Goal: Task Accomplishment & Management: Use online tool/utility

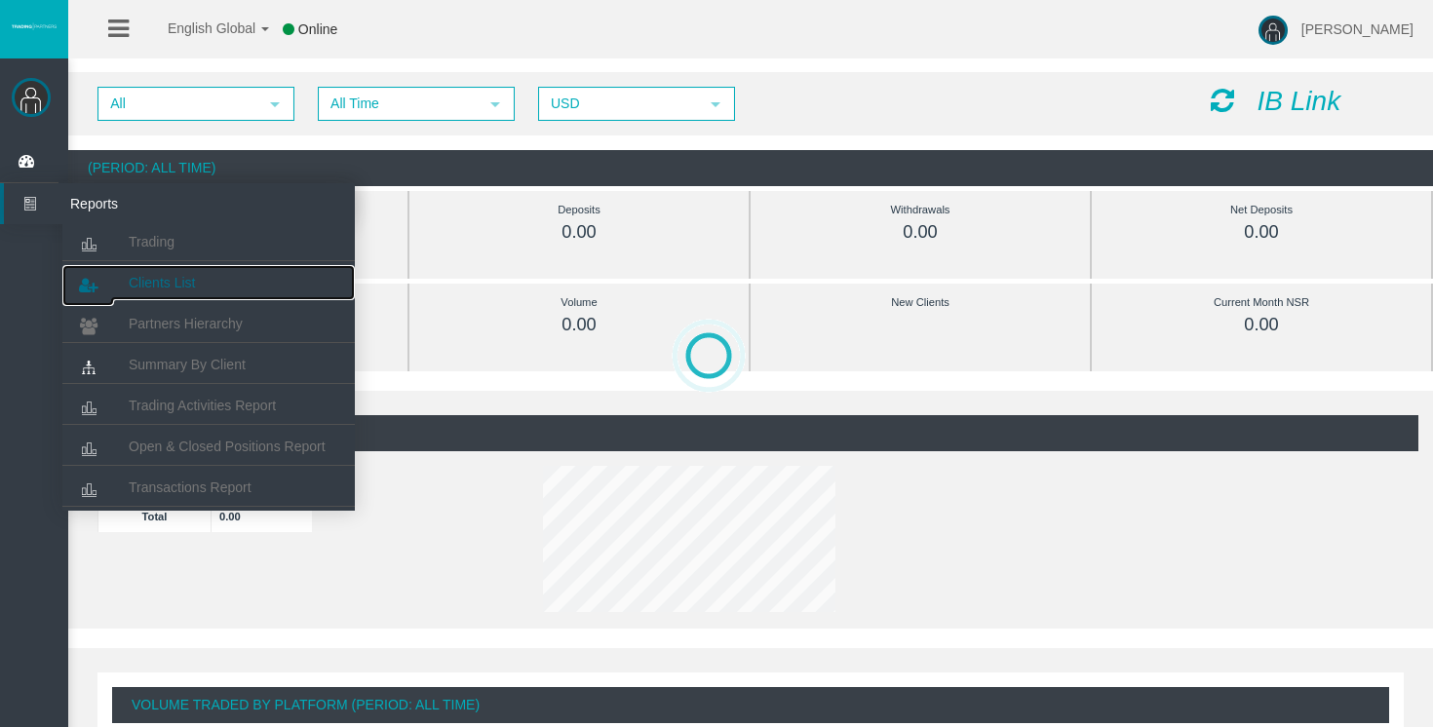
click at [196, 281] on link "Clients List" at bounding box center [208, 282] width 292 height 35
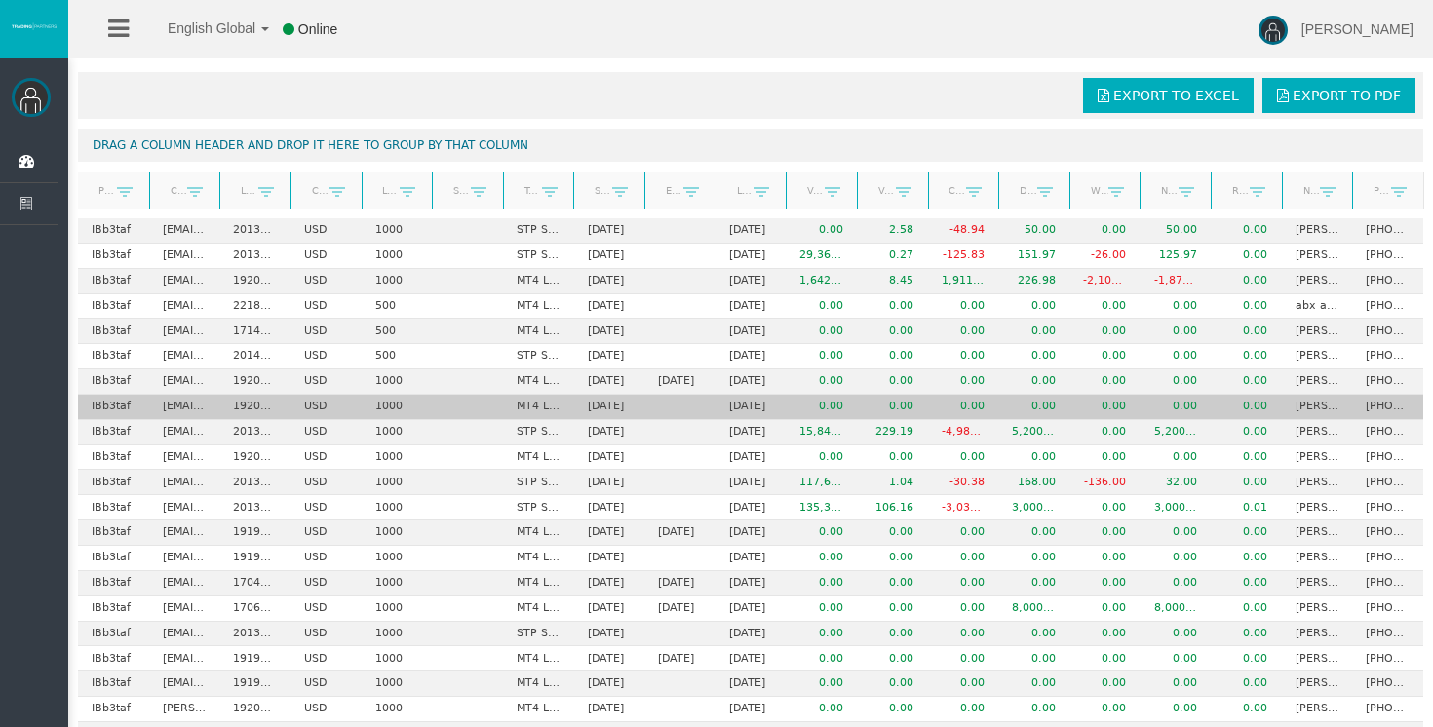
scroll to position [55, 0]
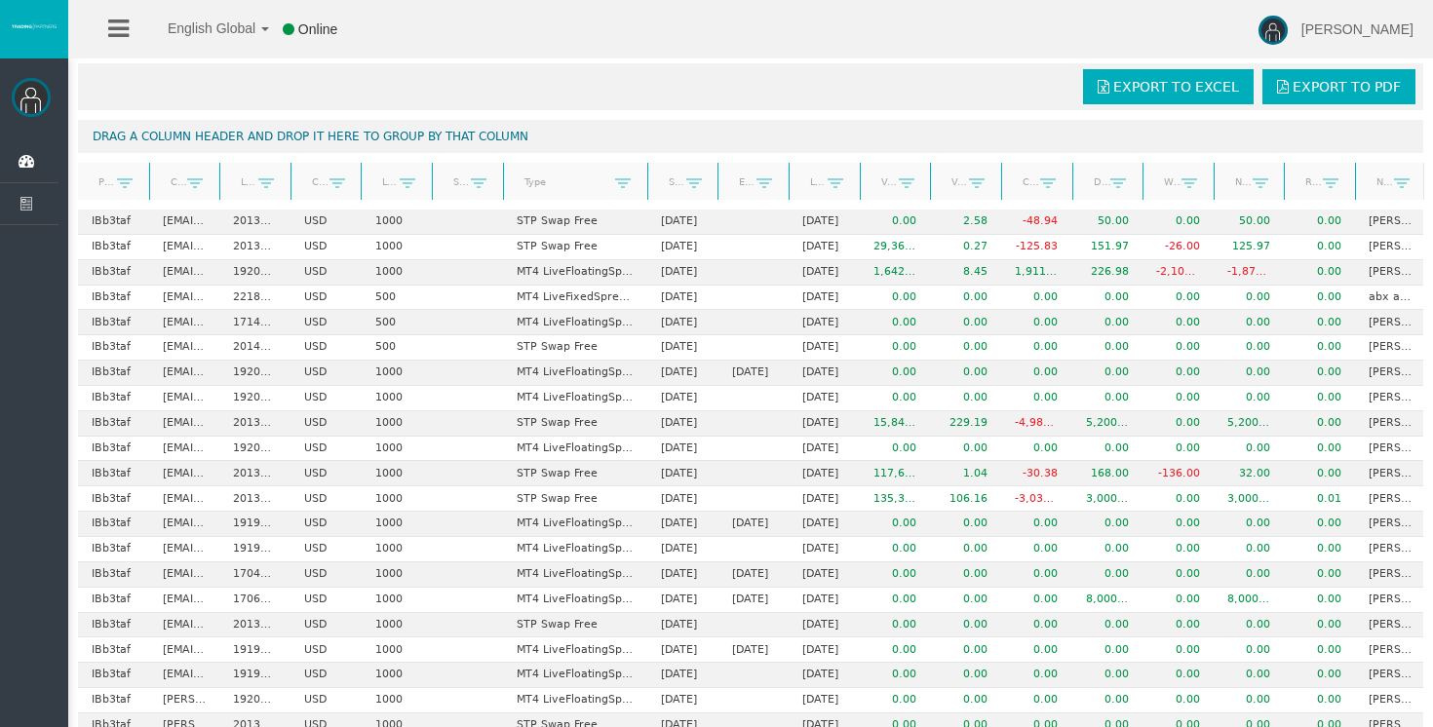
drag, startPoint x: 573, startPoint y: 181, endPoint x: 646, endPoint y: 180, distance: 73.1
click at [646, 180] on div "Partner code Client Login Currency Leverage Short Code Type Start Date End Date…" at bounding box center [751, 181] width 1346 height 37
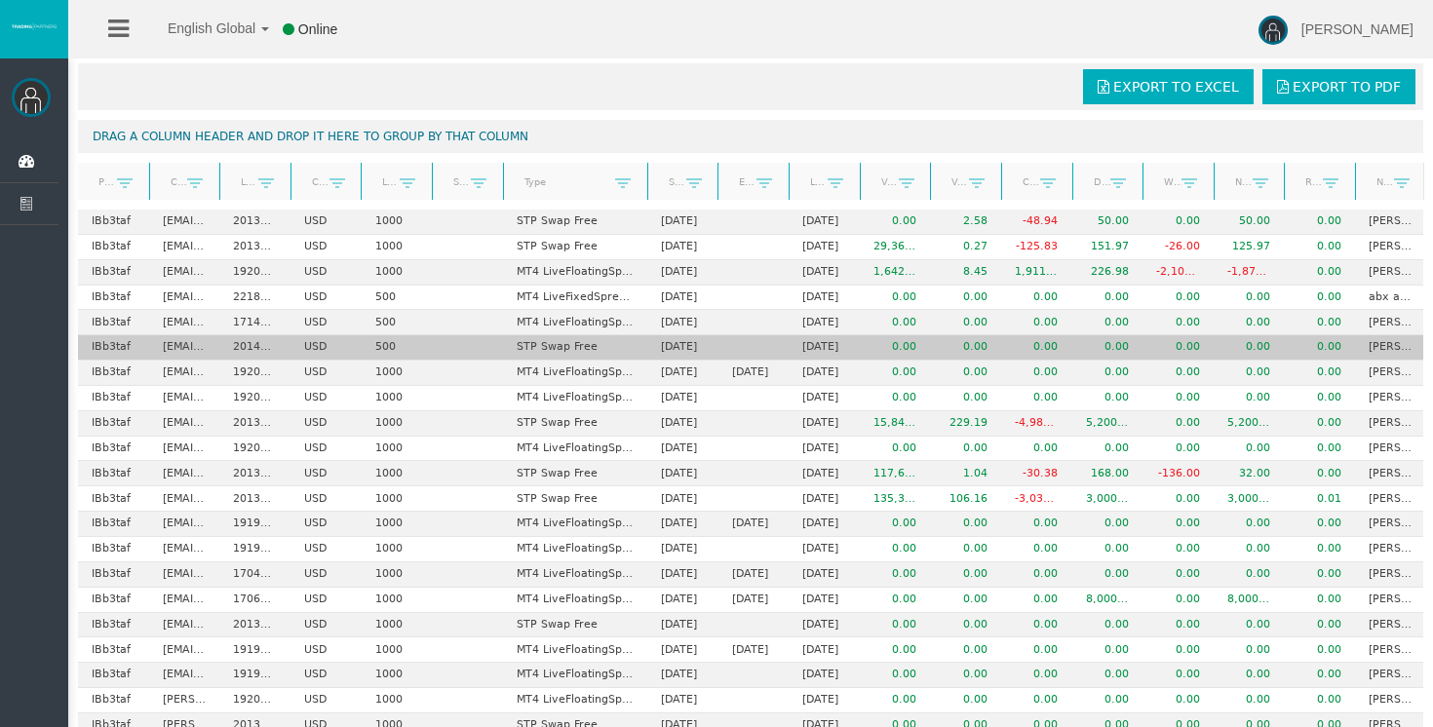
scroll to position [0, 0]
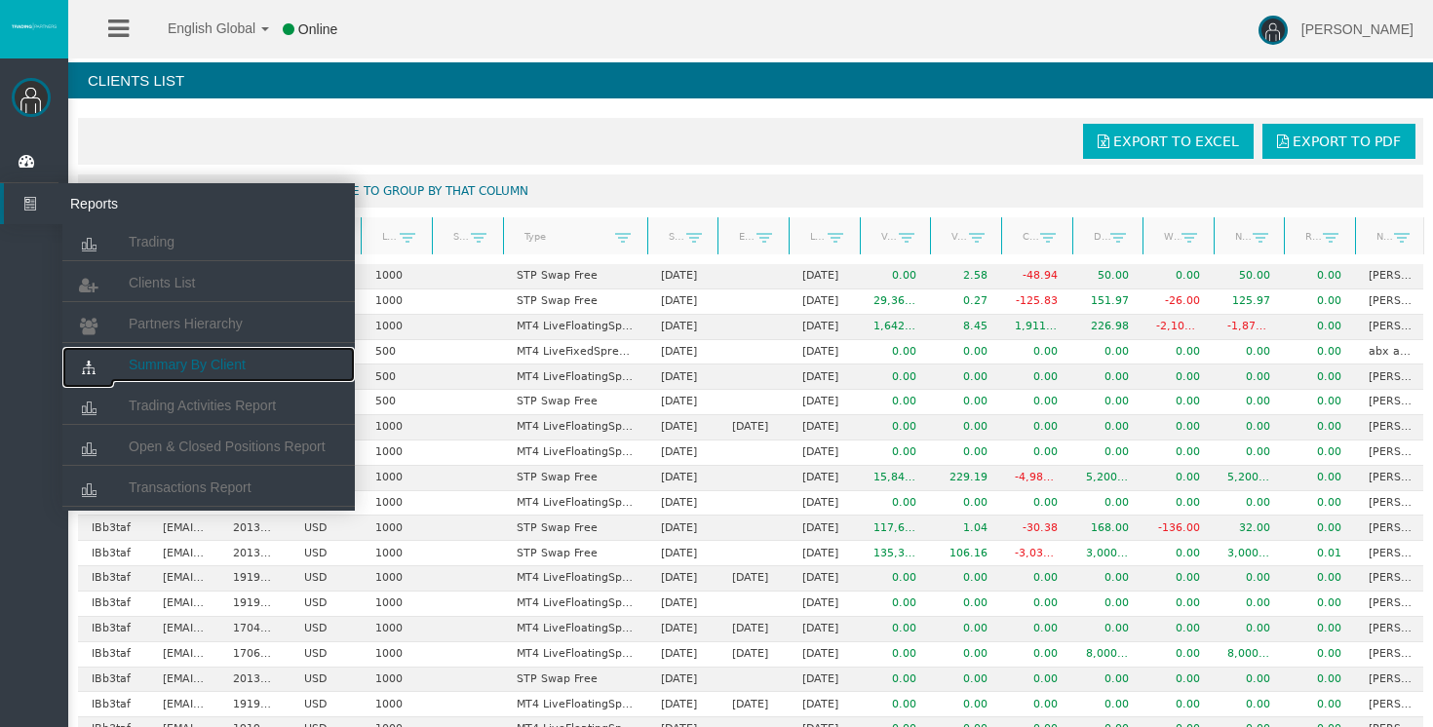
click at [177, 362] on span "Summary By Client" at bounding box center [187, 365] width 117 height 16
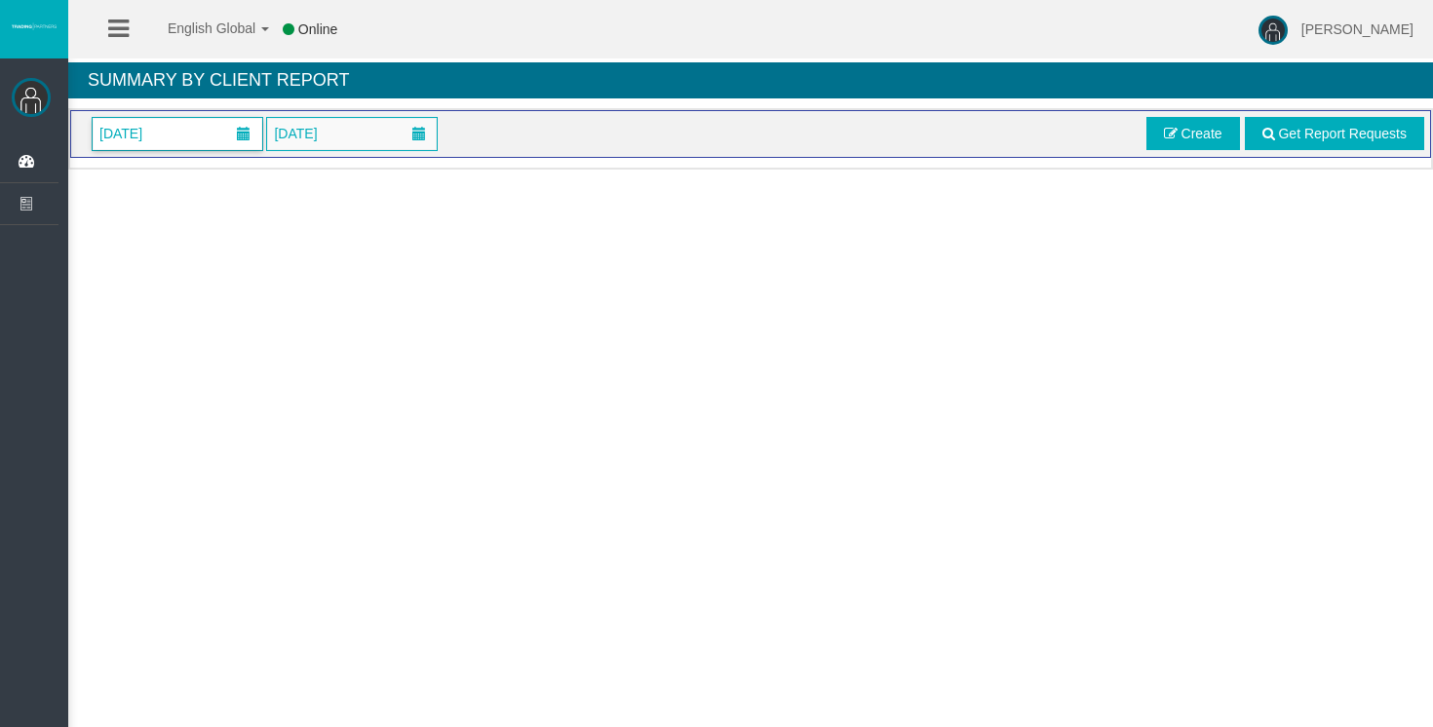
click at [247, 131] on span at bounding box center [244, 134] width 14 height 14
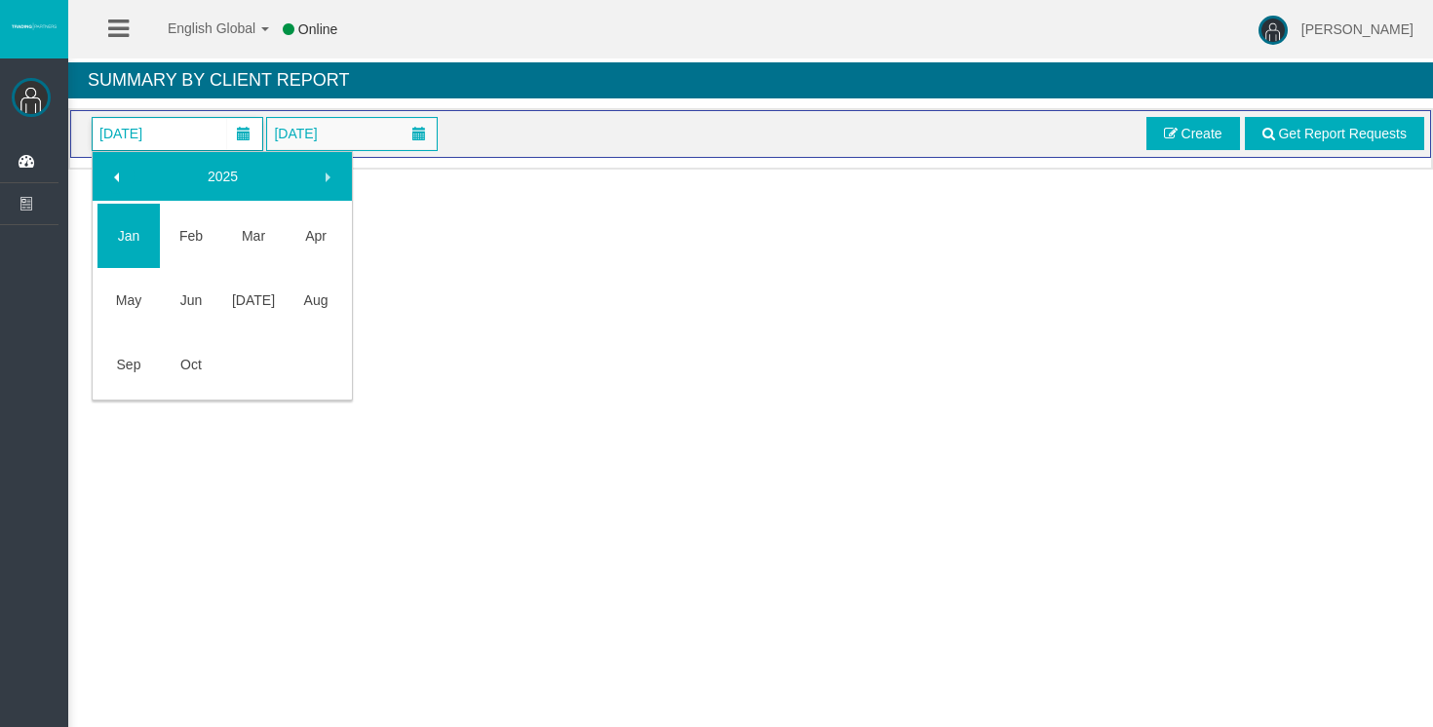
click at [118, 170] on span at bounding box center [117, 178] width 16 height 16
click at [135, 244] on link "Jan" at bounding box center [128, 235] width 62 height 35
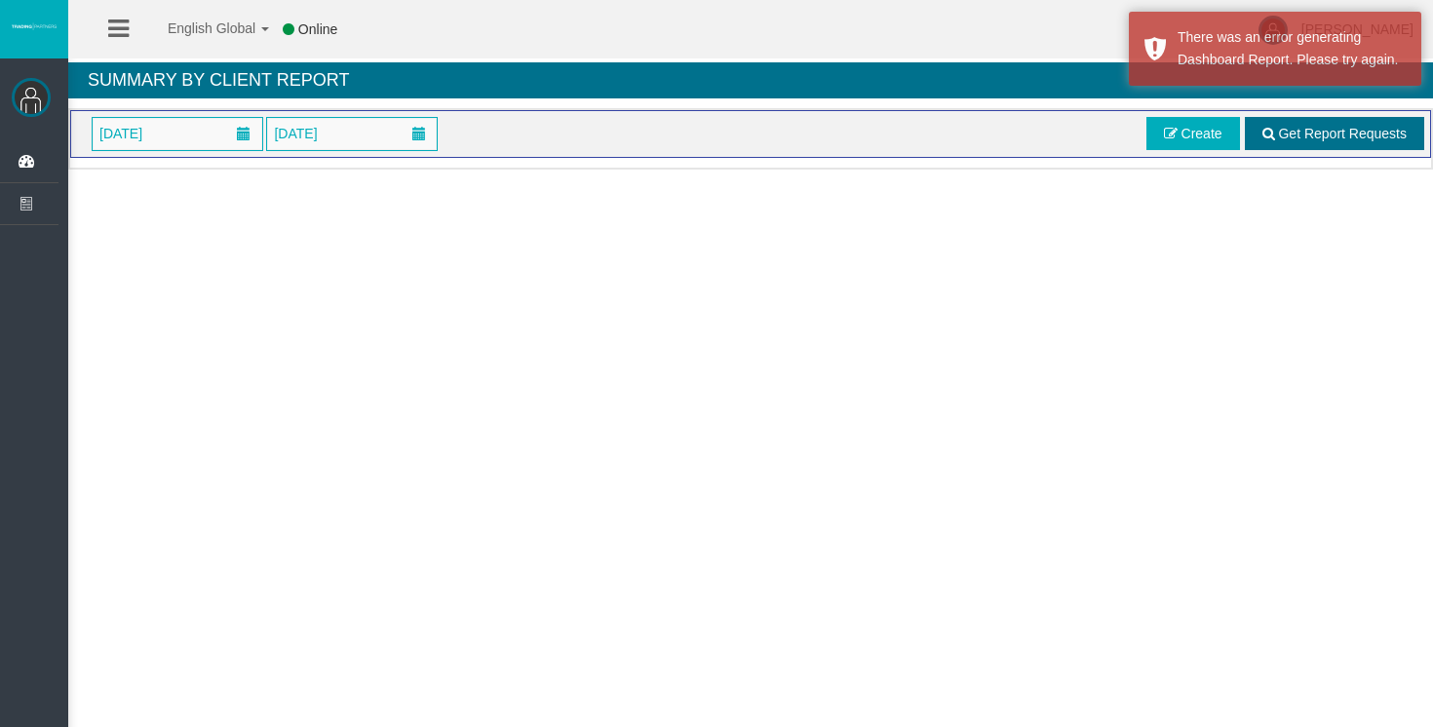
click at [1343, 132] on span "Get Report Requests" at bounding box center [1342, 134] width 129 height 16
click at [420, 135] on span at bounding box center [419, 134] width 14 height 14
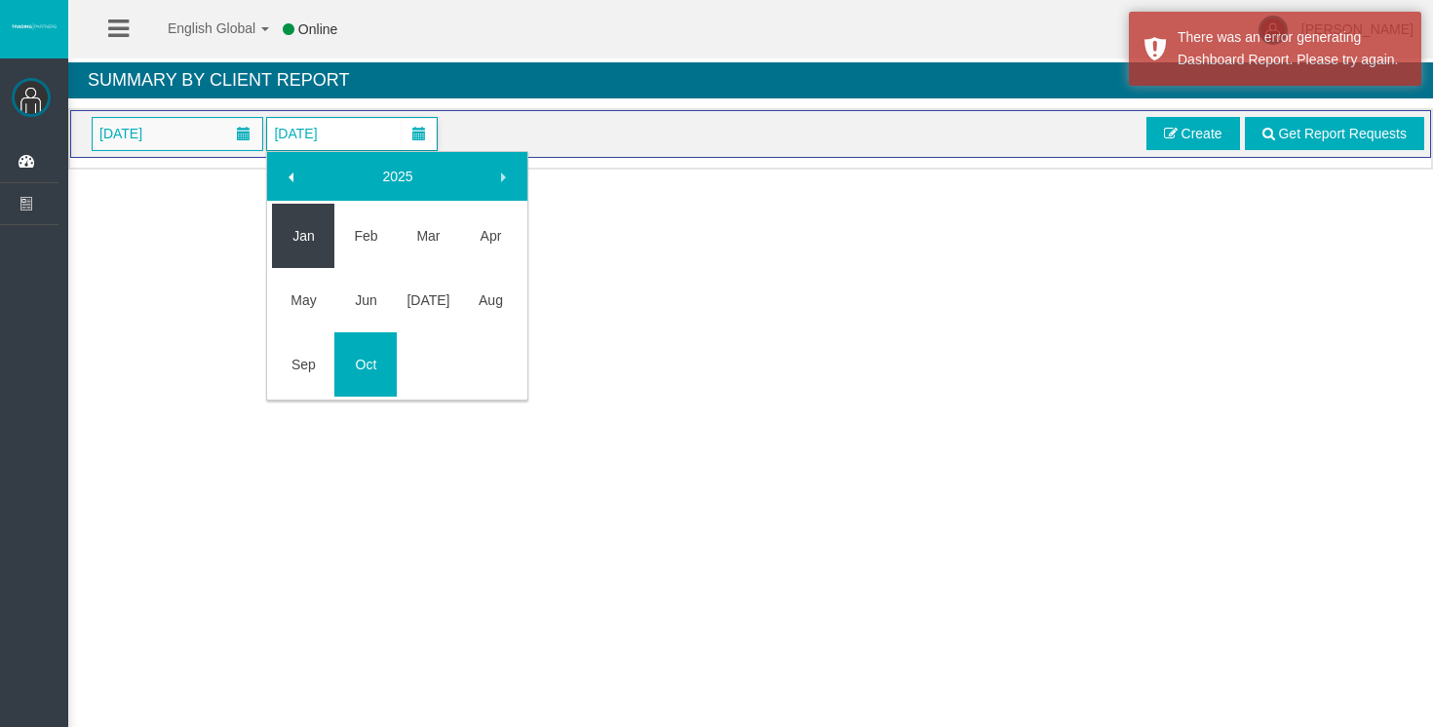
click at [299, 232] on link "Jan" at bounding box center [303, 235] width 62 height 35
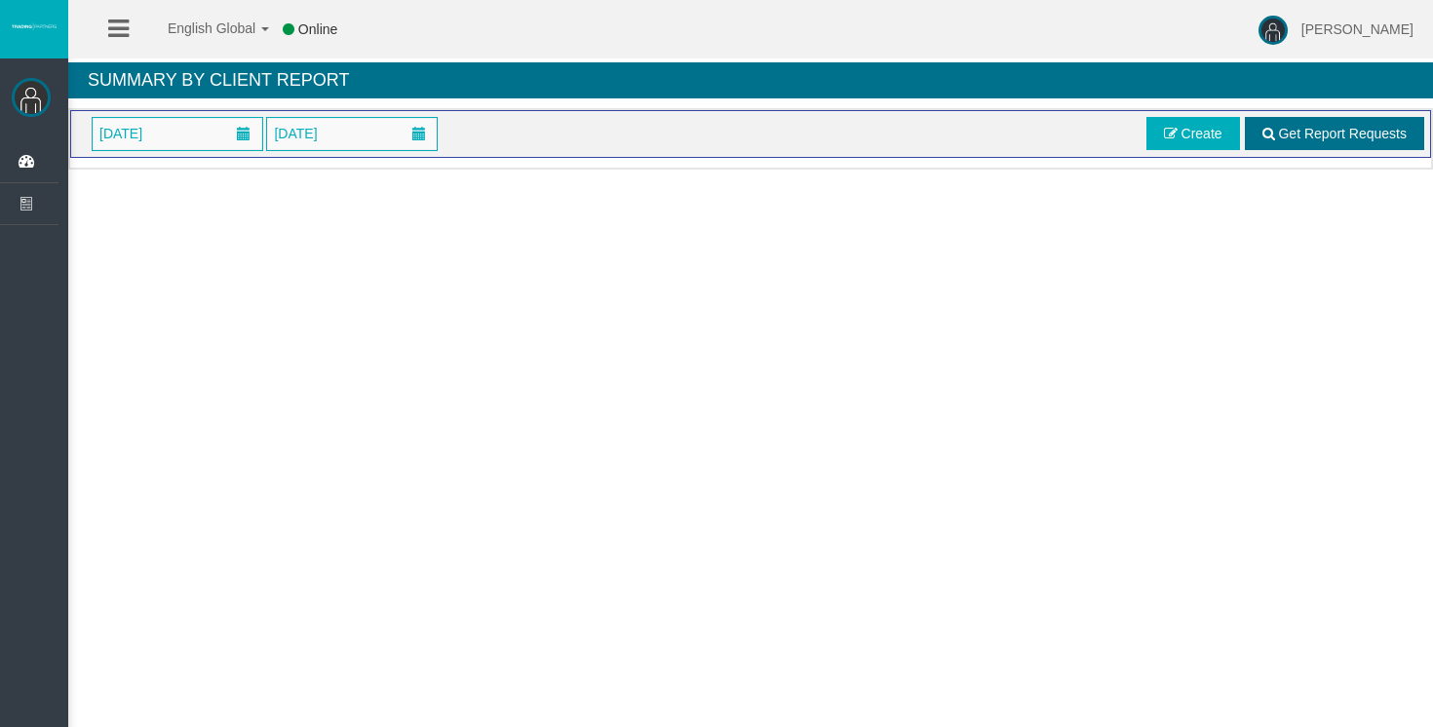
click at [1351, 139] on span "Get Report Requests" at bounding box center [1342, 134] width 129 height 16
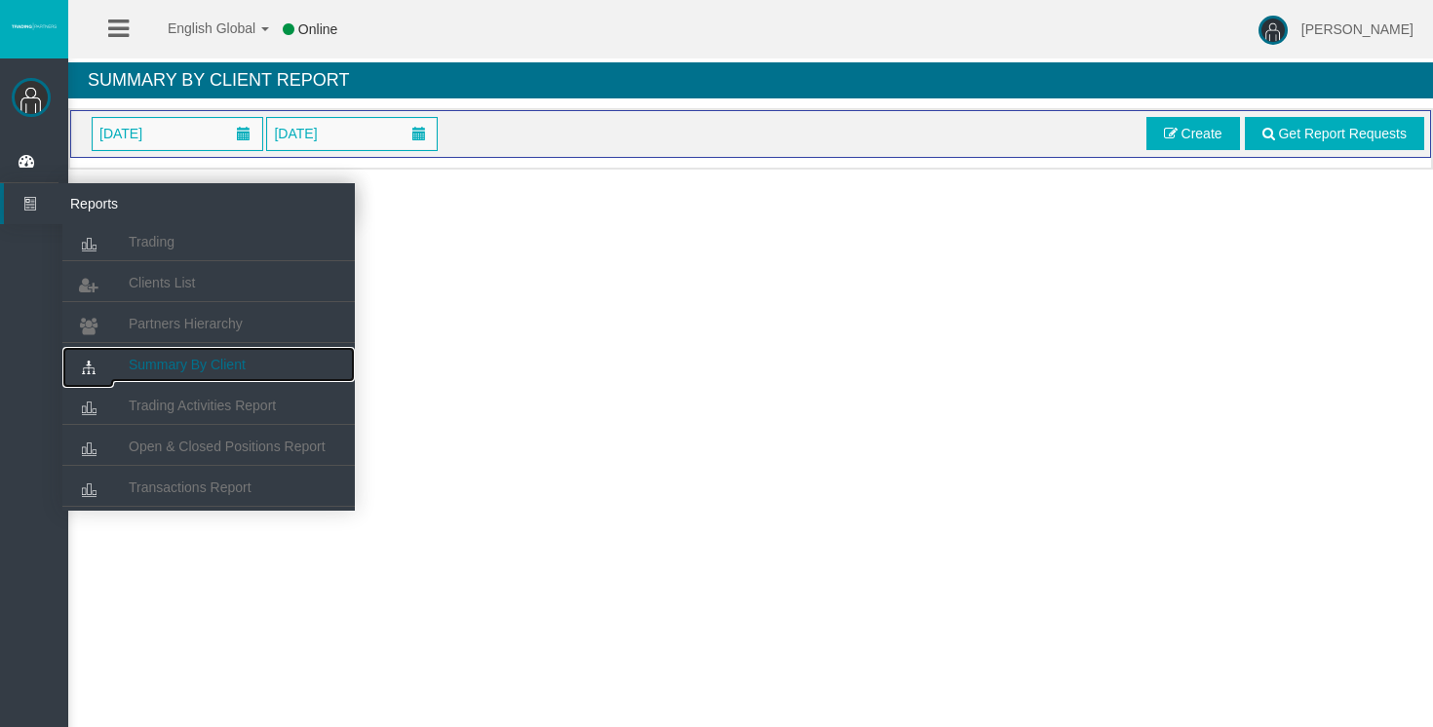
click at [206, 369] on span "Summary By Client" at bounding box center [187, 365] width 117 height 16
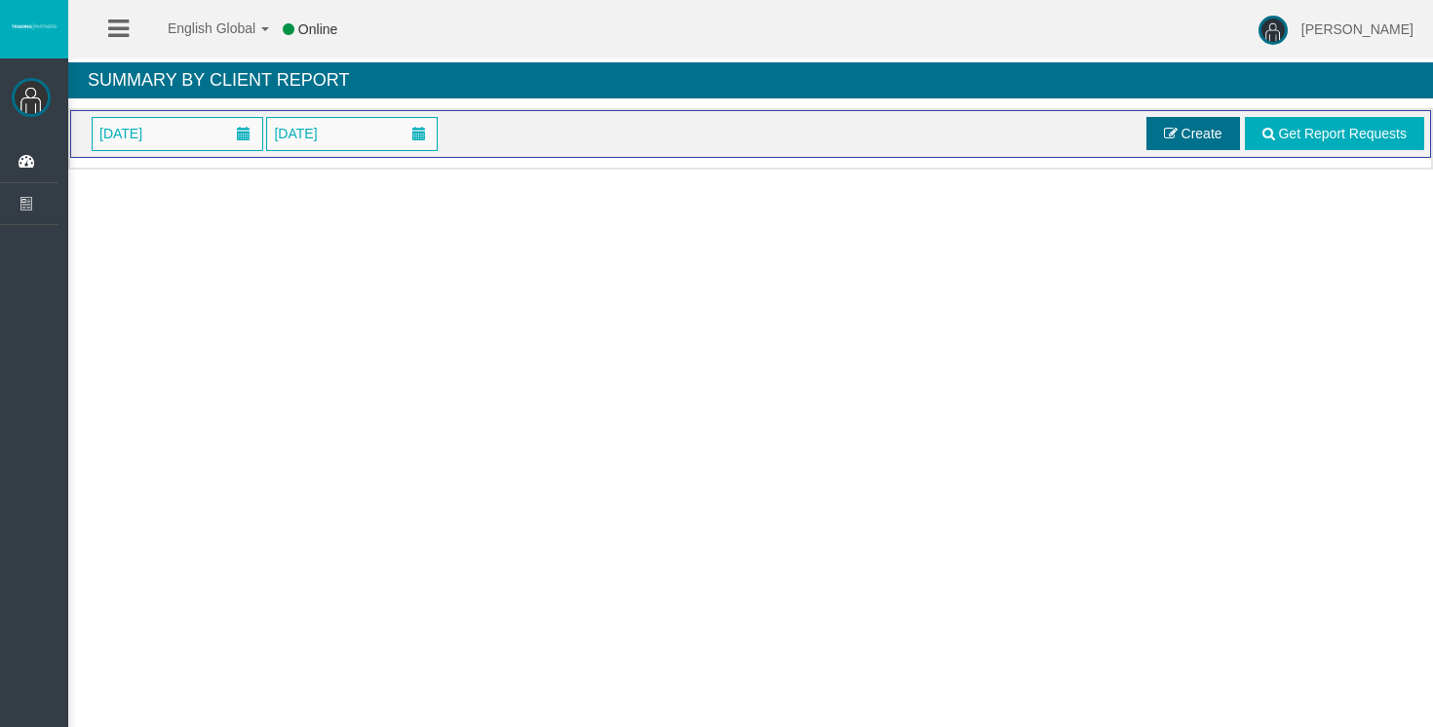
click at [1219, 127] on span "Create" at bounding box center [1201, 134] width 41 height 16
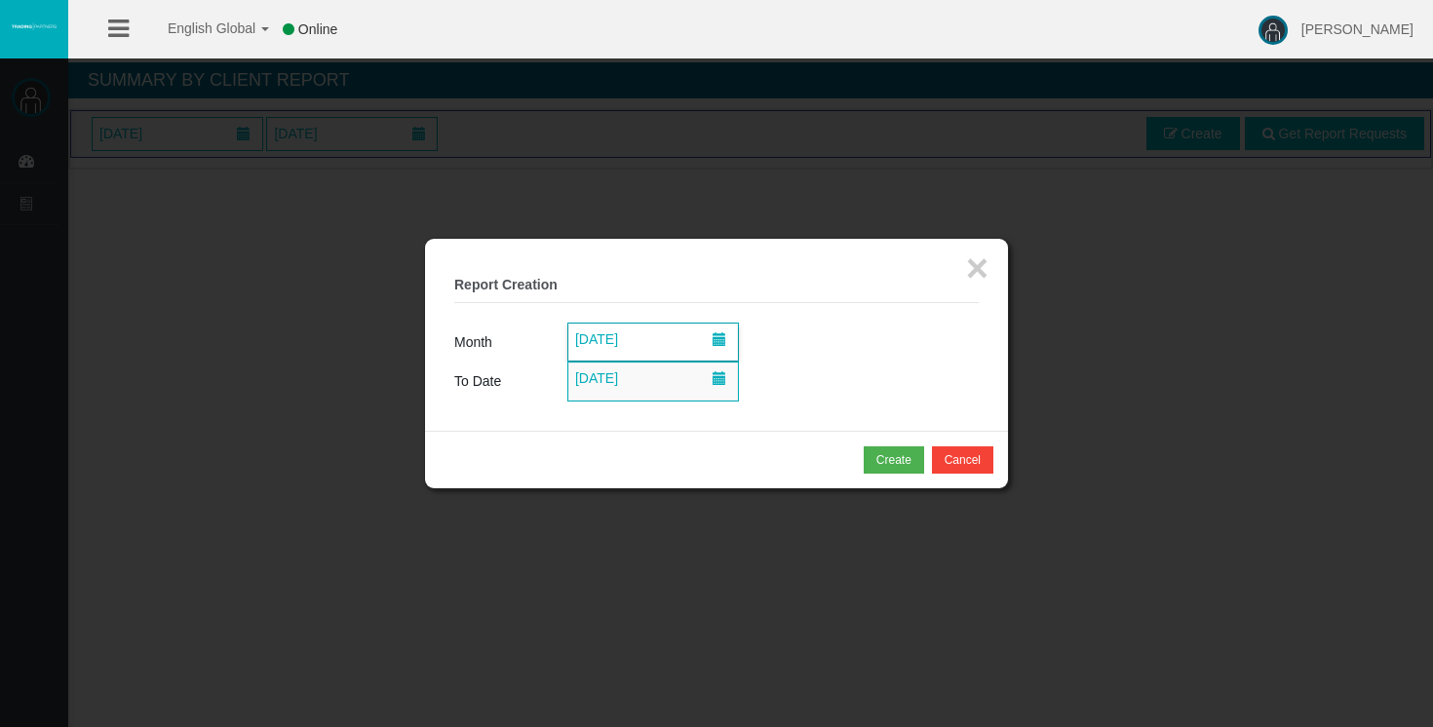
click at [707, 348] on span at bounding box center [719, 343] width 35 height 36
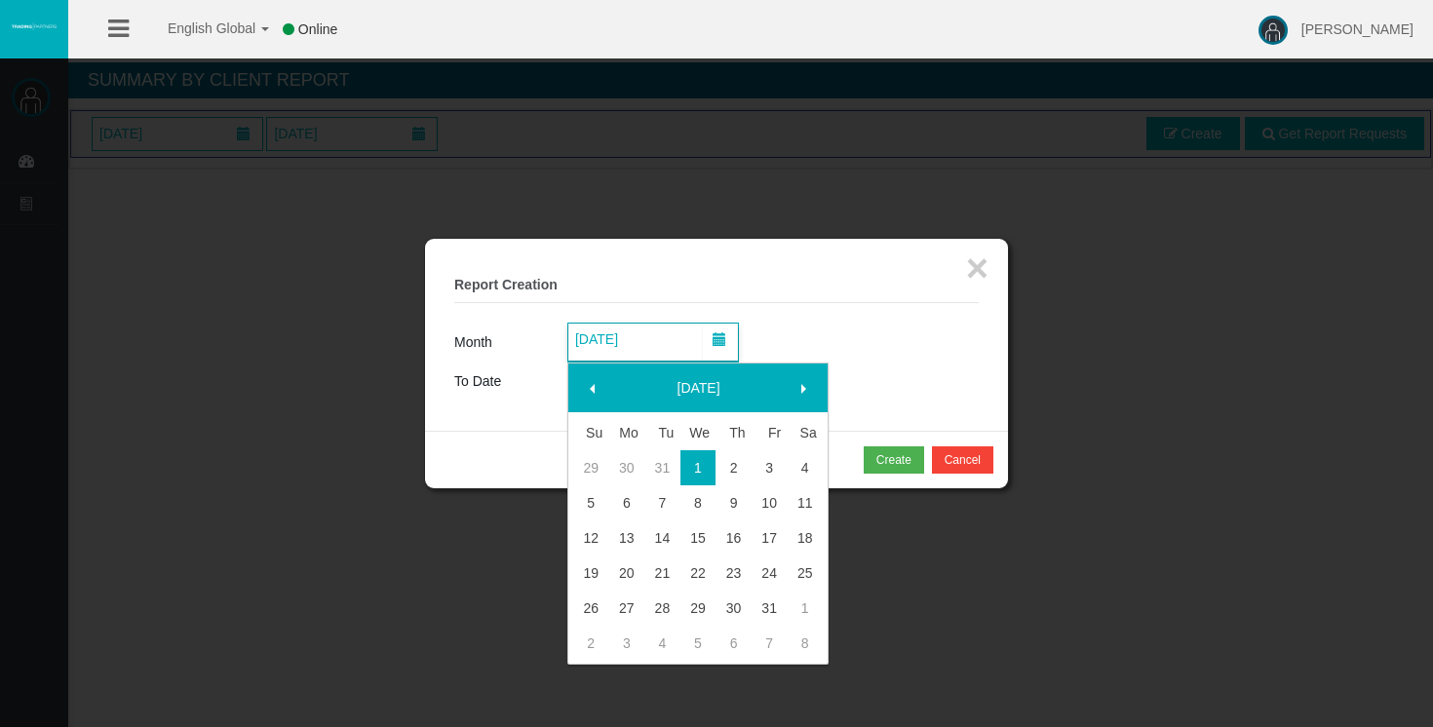
click at [593, 387] on span at bounding box center [593, 389] width 16 height 16
click at [590, 390] on span at bounding box center [593, 389] width 16 height 16
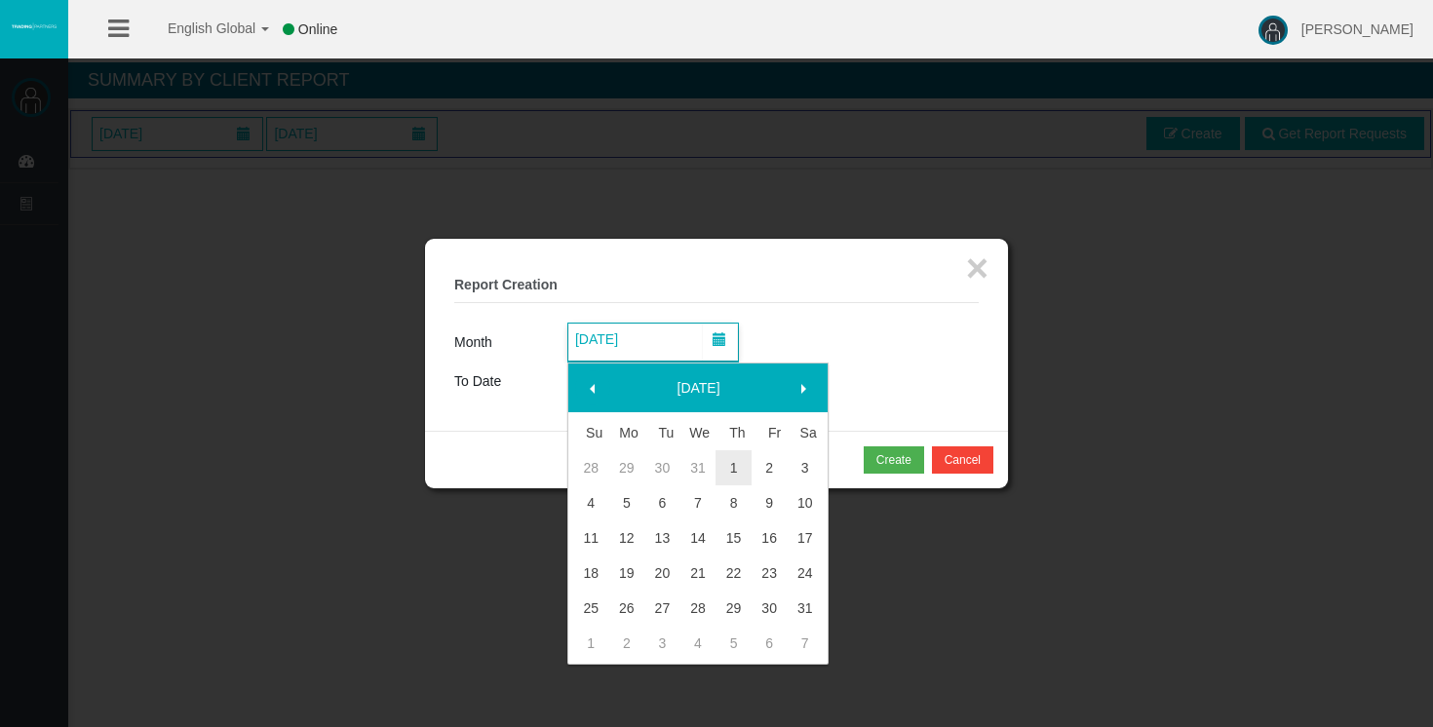
click at [590, 390] on span at bounding box center [593, 389] width 16 height 16
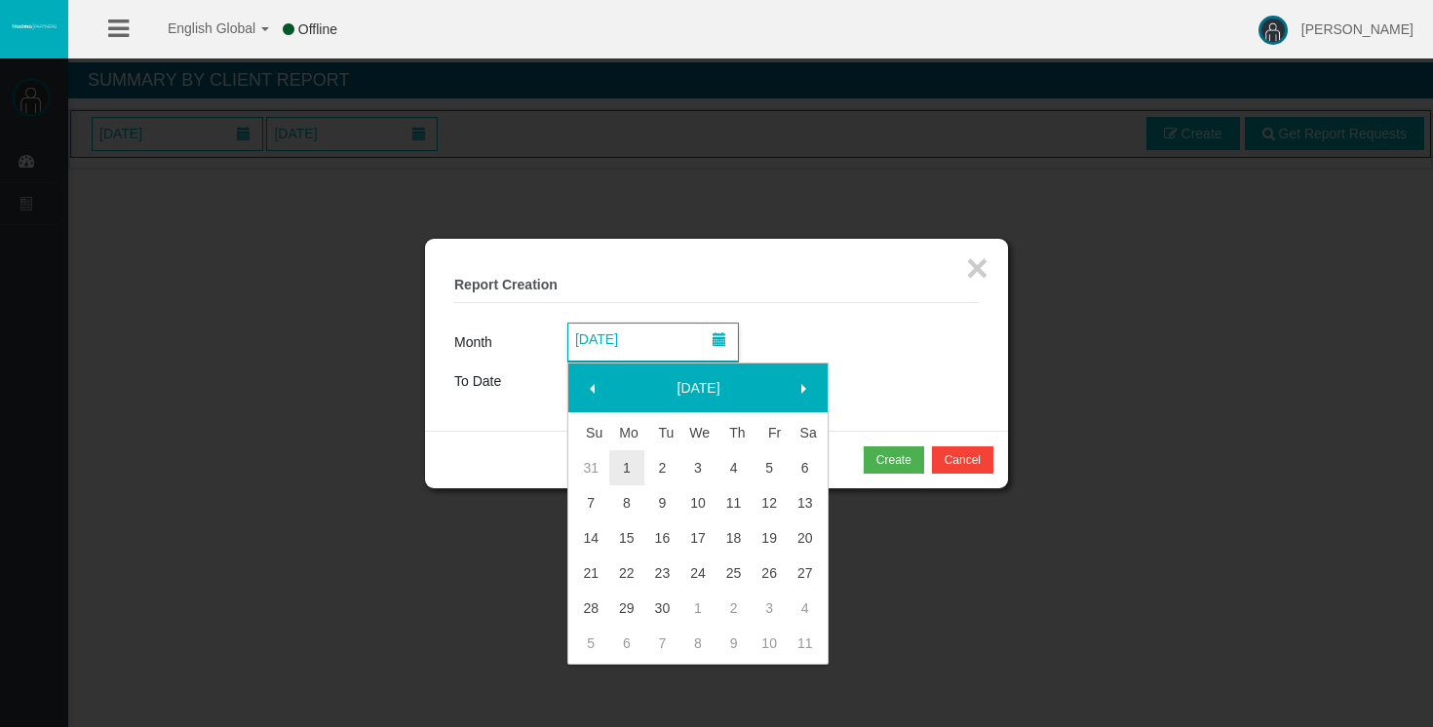
click at [590, 390] on span at bounding box center [593, 389] width 16 height 16
click at [626, 460] on link "1" at bounding box center [627, 467] width 36 height 35
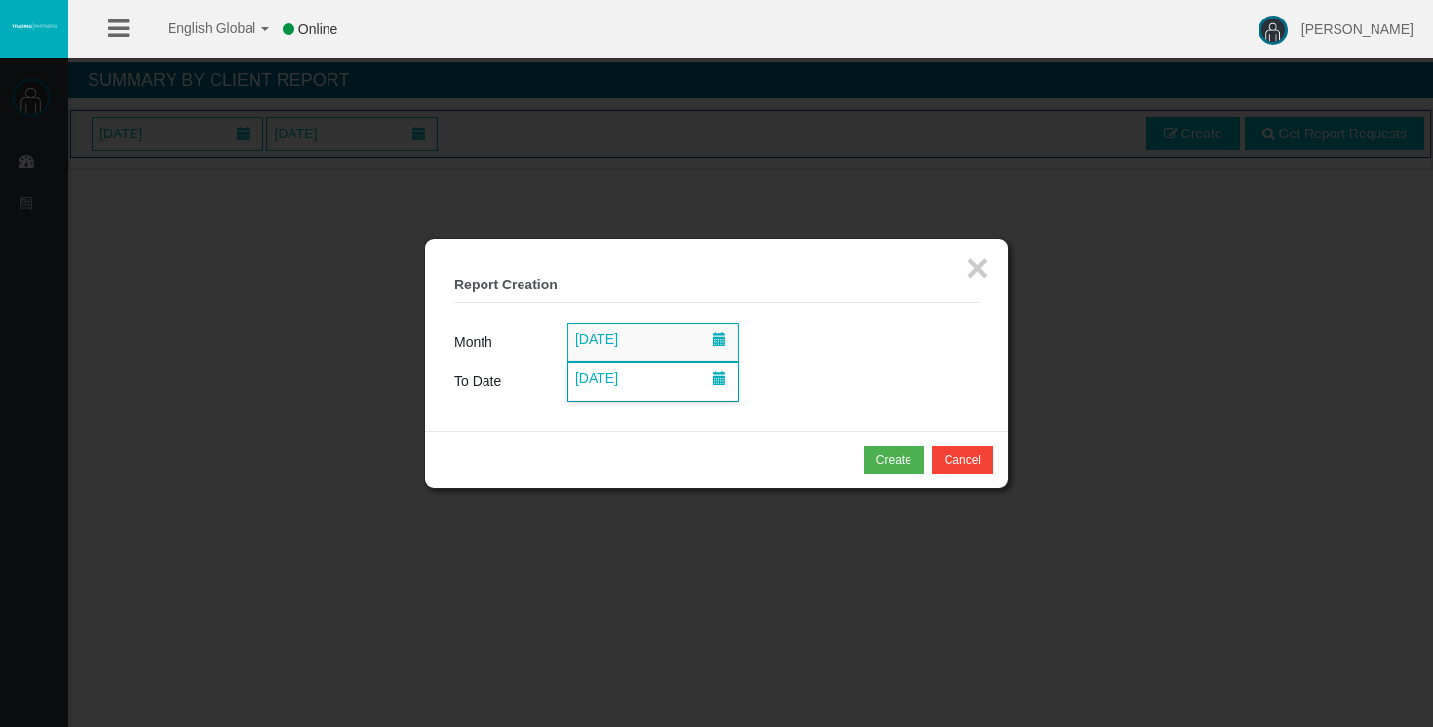
click at [725, 386] on span at bounding box center [719, 382] width 35 height 36
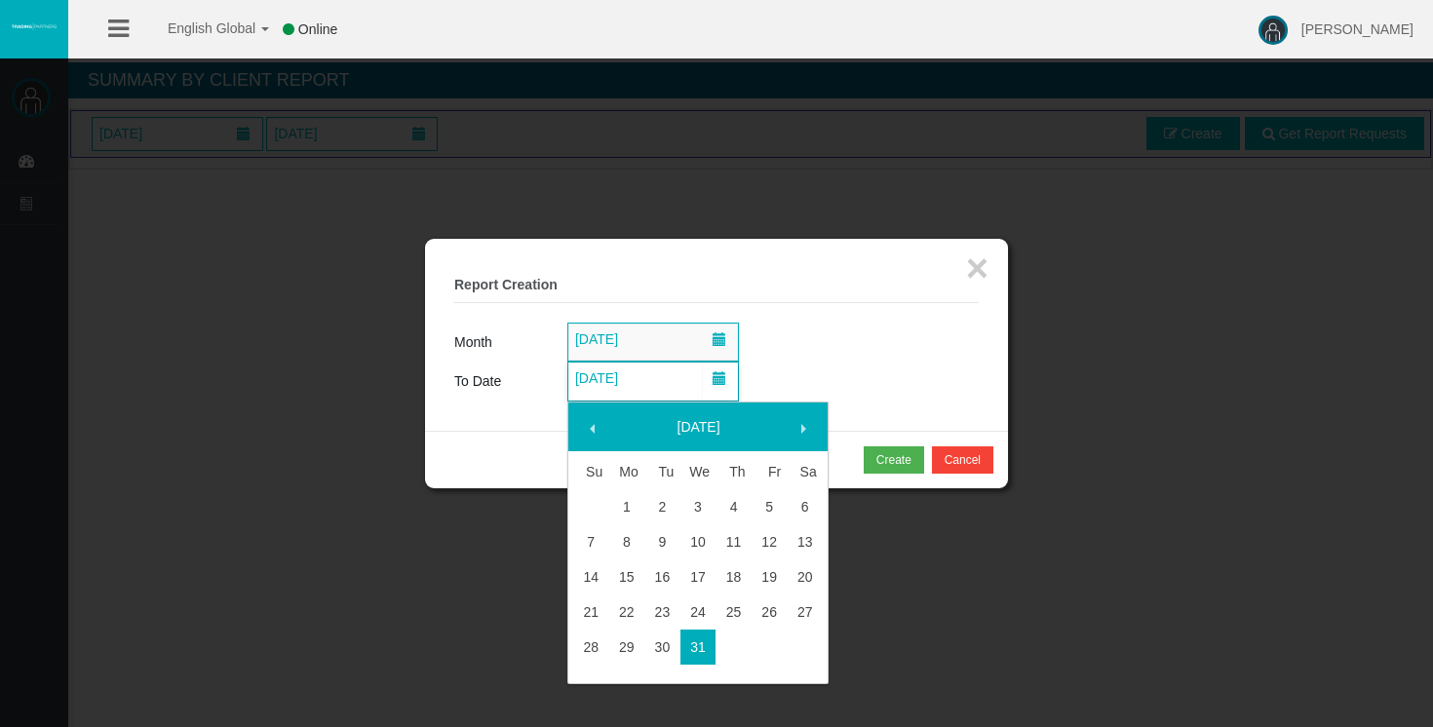
click at [805, 425] on span at bounding box center [803, 429] width 16 height 16
click at [804, 426] on span at bounding box center [803, 429] width 16 height 16
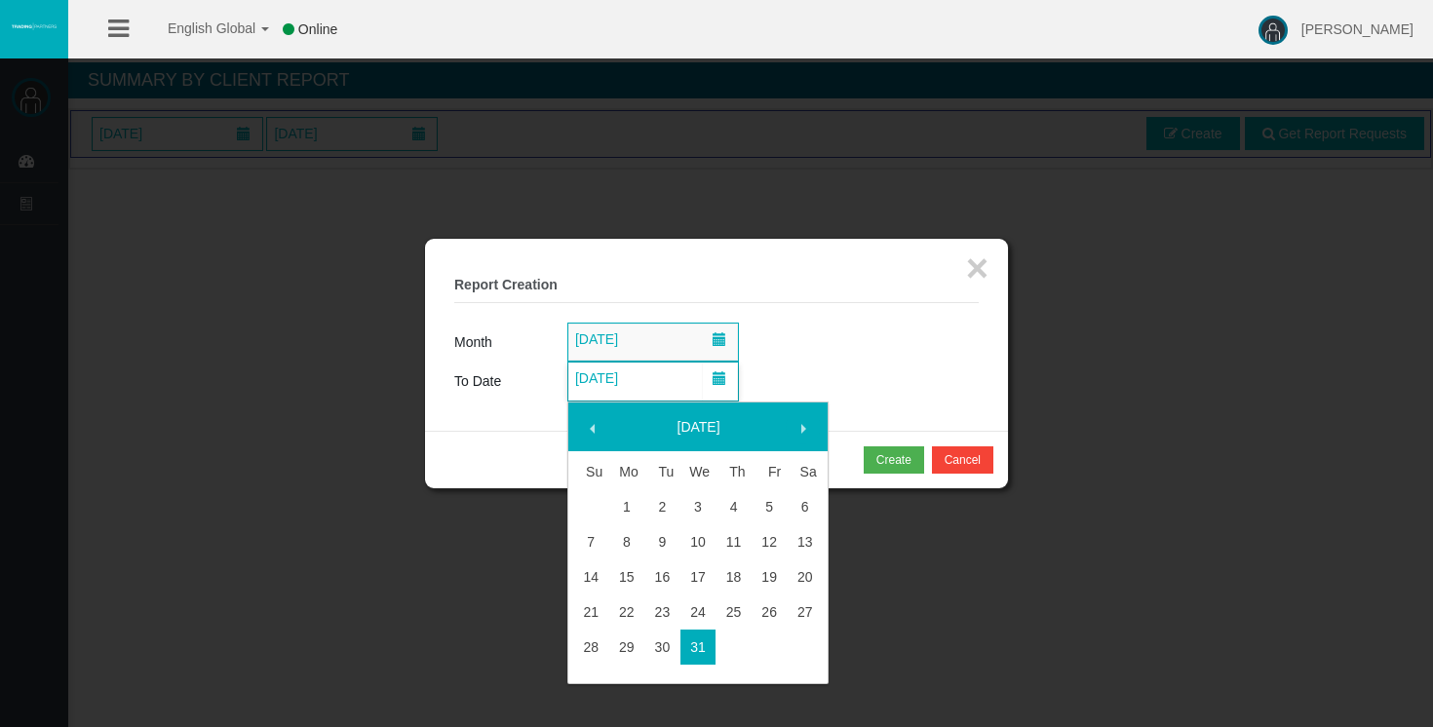
click at [804, 426] on span at bounding box center [803, 429] width 16 height 16
click at [881, 401] on td "[DATE]" at bounding box center [772, 382] width 411 height 40
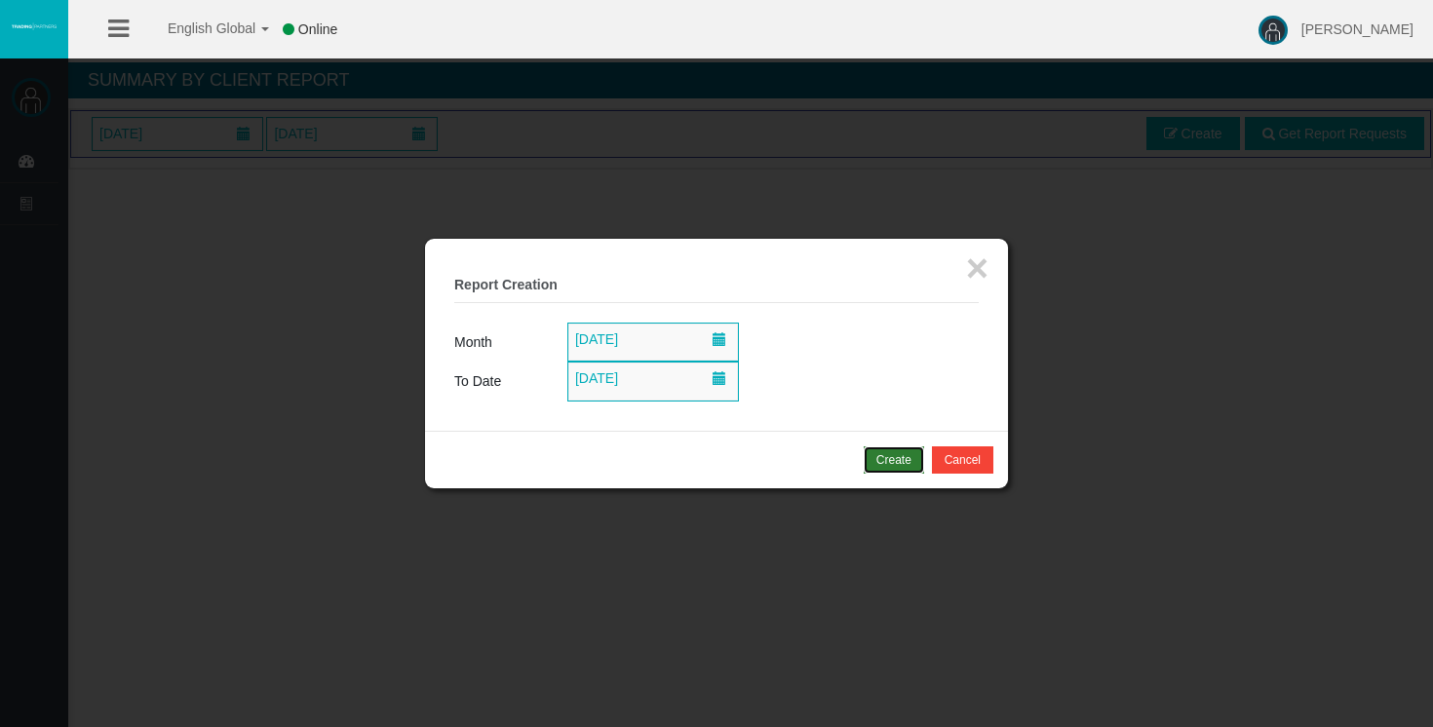
click at [897, 466] on div "Create" at bounding box center [893, 460] width 35 height 18
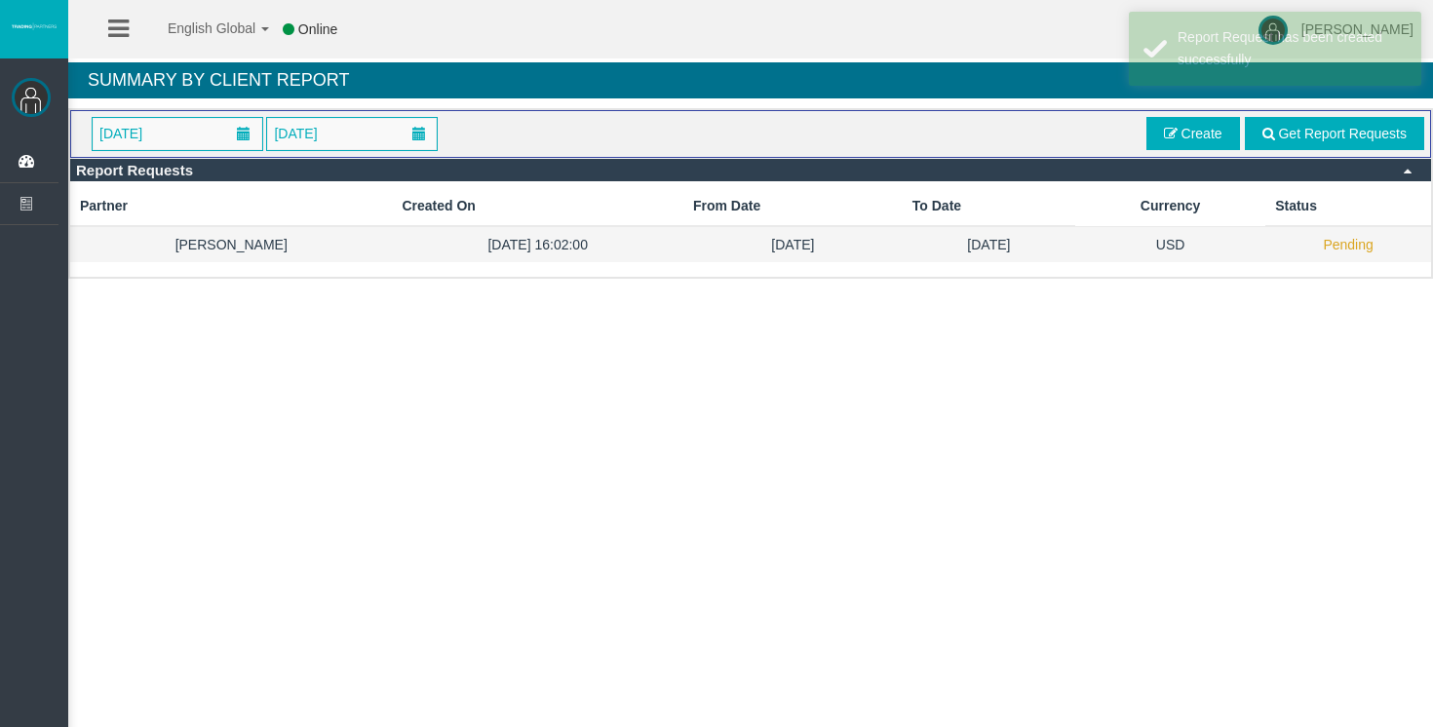
click at [1353, 246] on td "Pending" at bounding box center [1348, 244] width 166 height 36
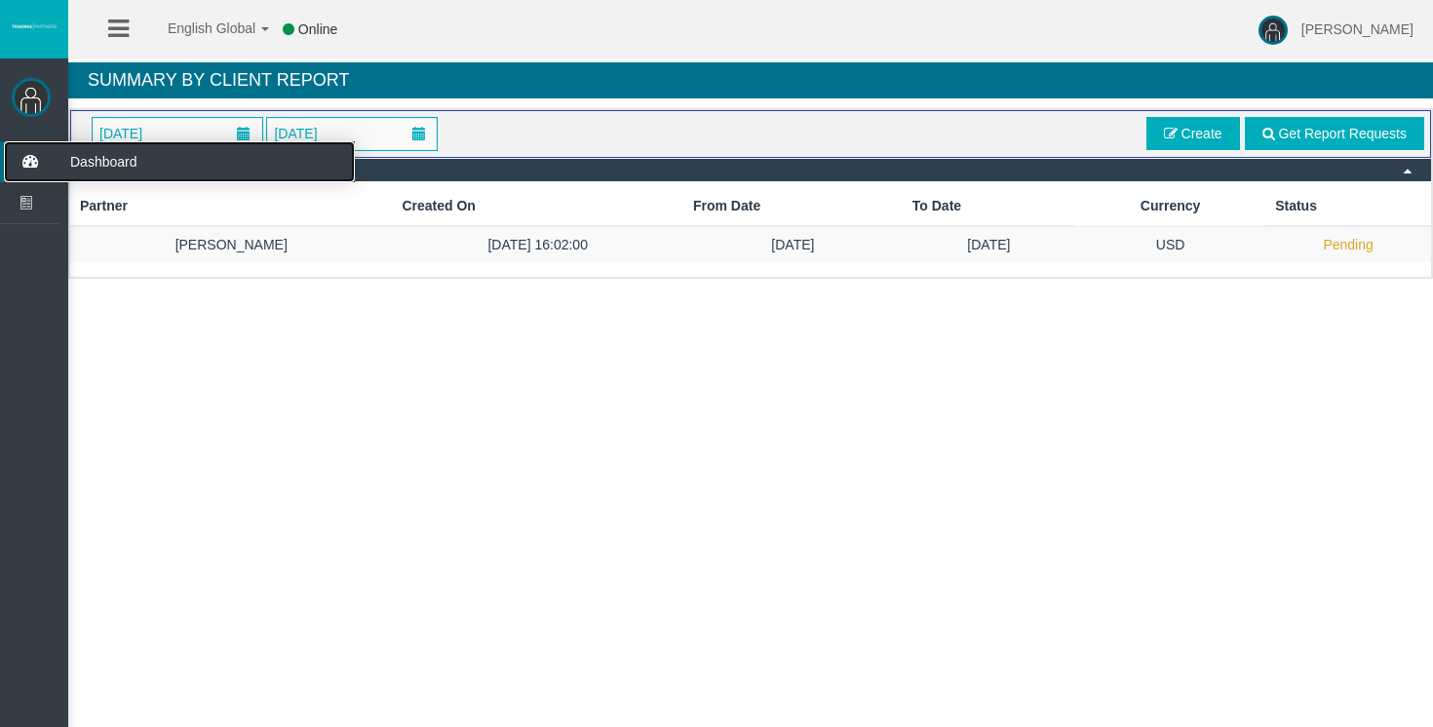
click at [36, 157] on icon at bounding box center [30, 161] width 52 height 41
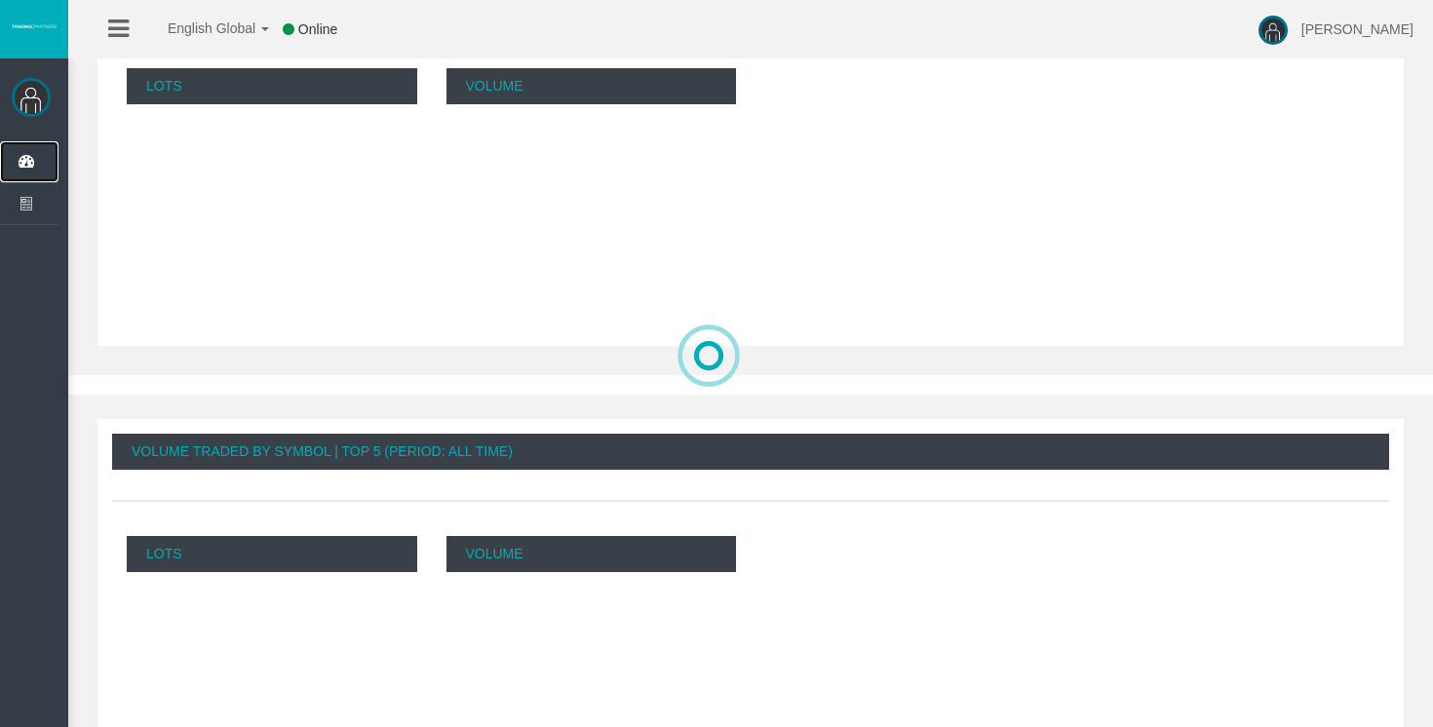
scroll to position [719, 0]
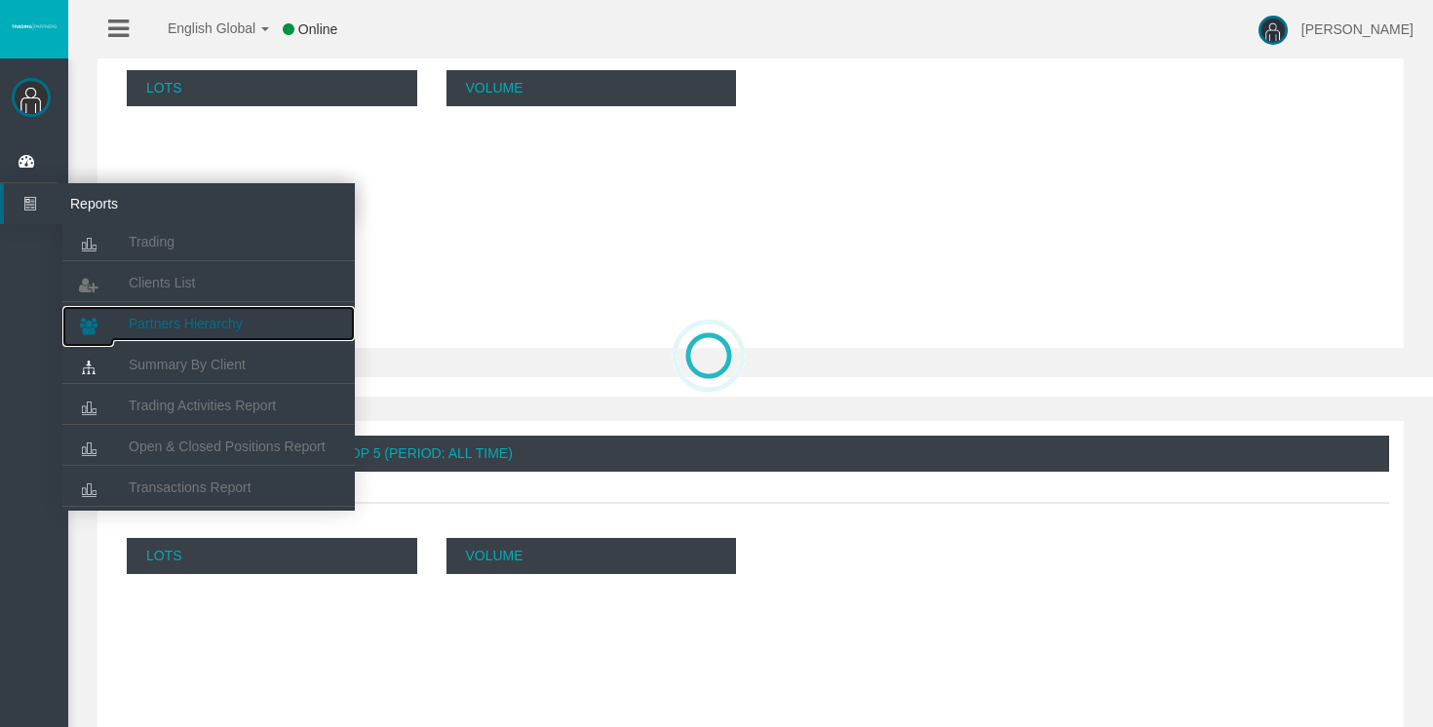
click at [174, 320] on span "Partners Hierarchy" at bounding box center [186, 324] width 114 height 16
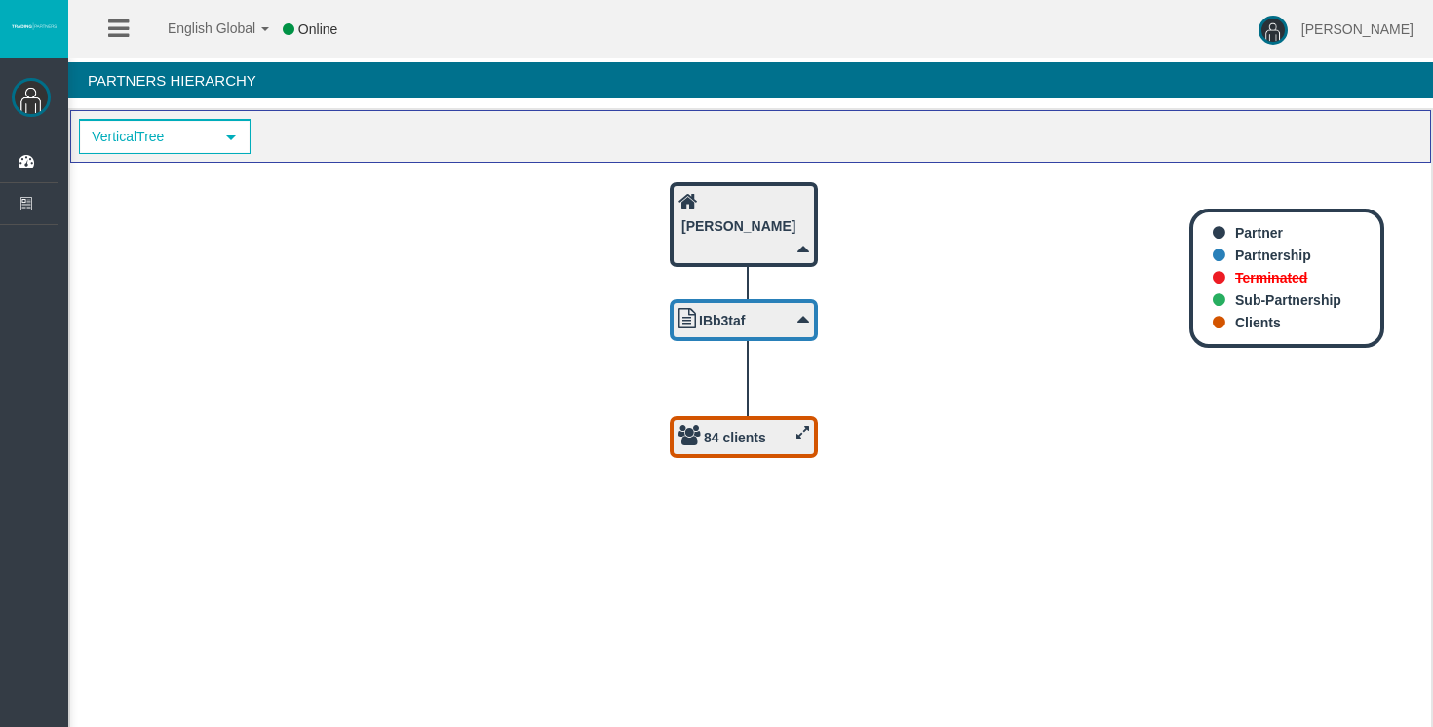
click at [782, 437] on div "84 clients" at bounding box center [743, 437] width 131 height 24
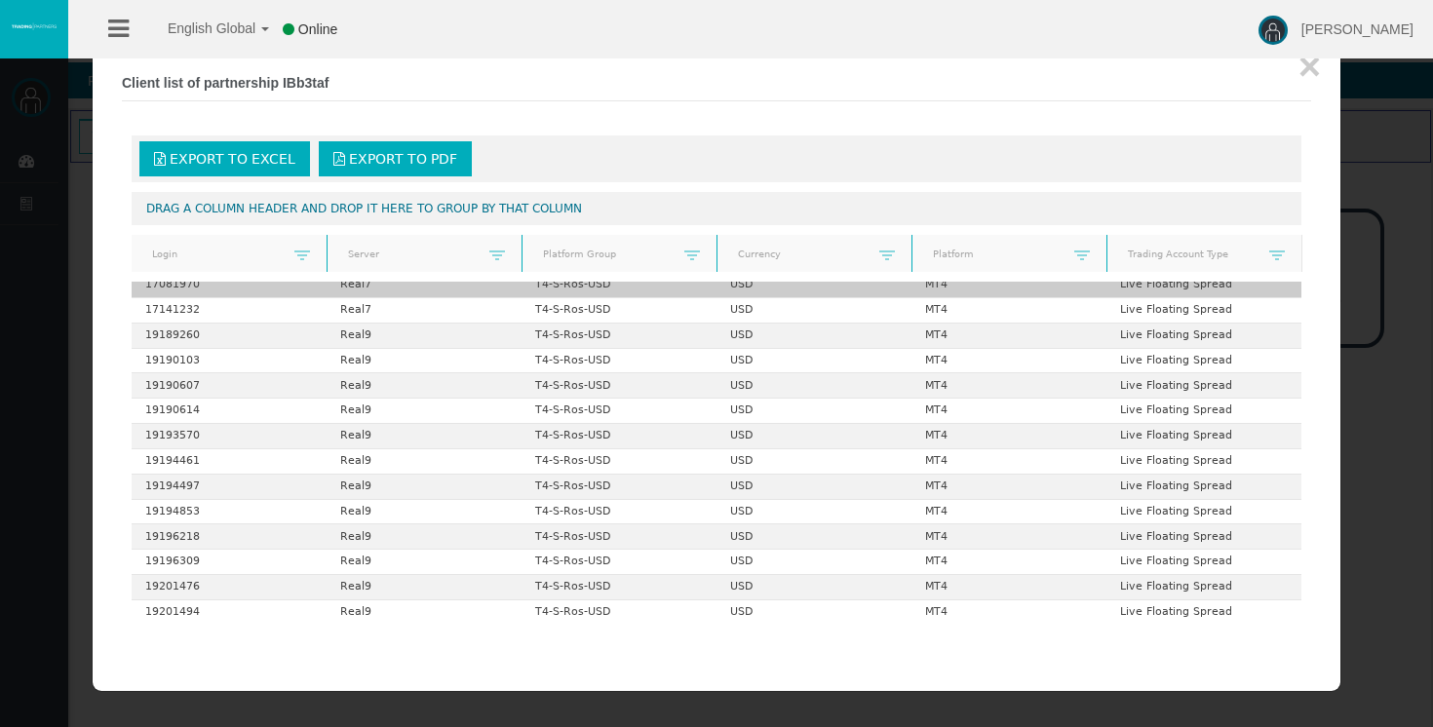
scroll to position [58, 0]
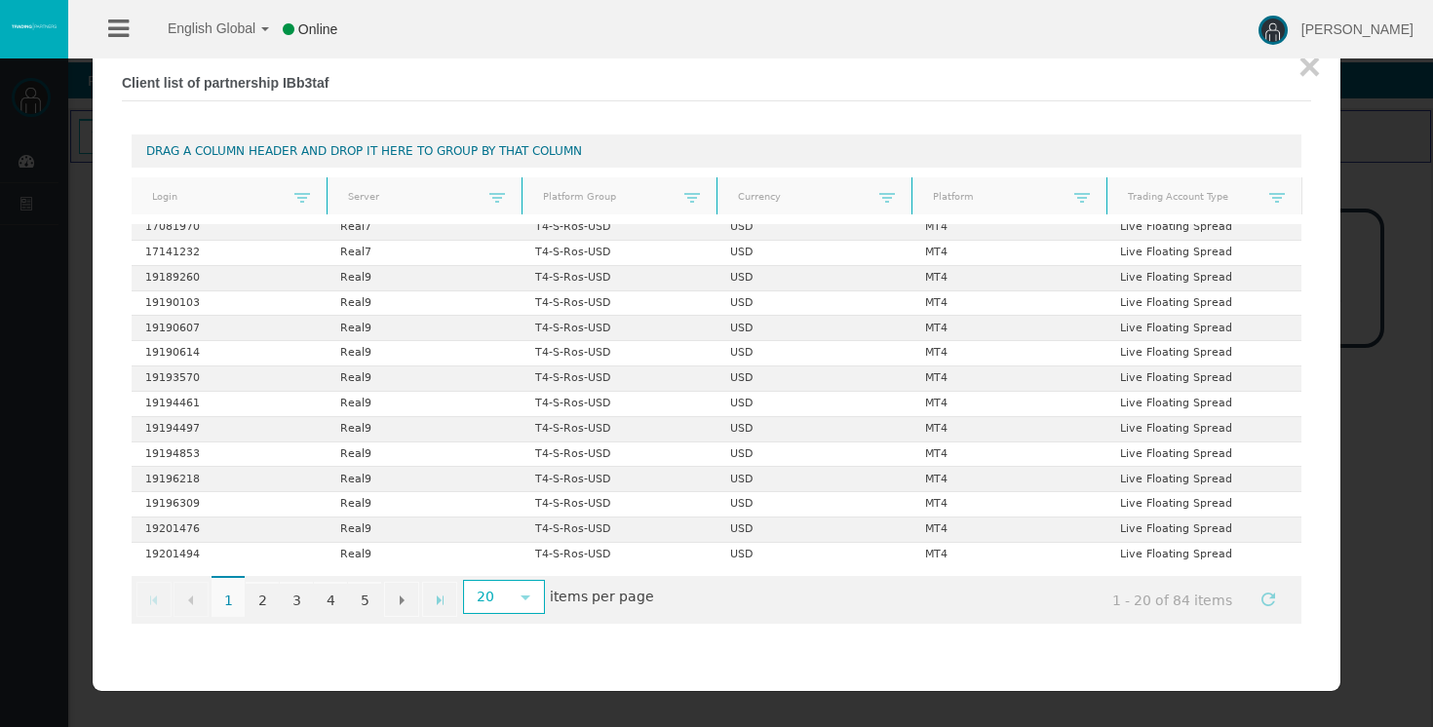
click at [1368, 474] on div at bounding box center [716, 363] width 1433 height 727
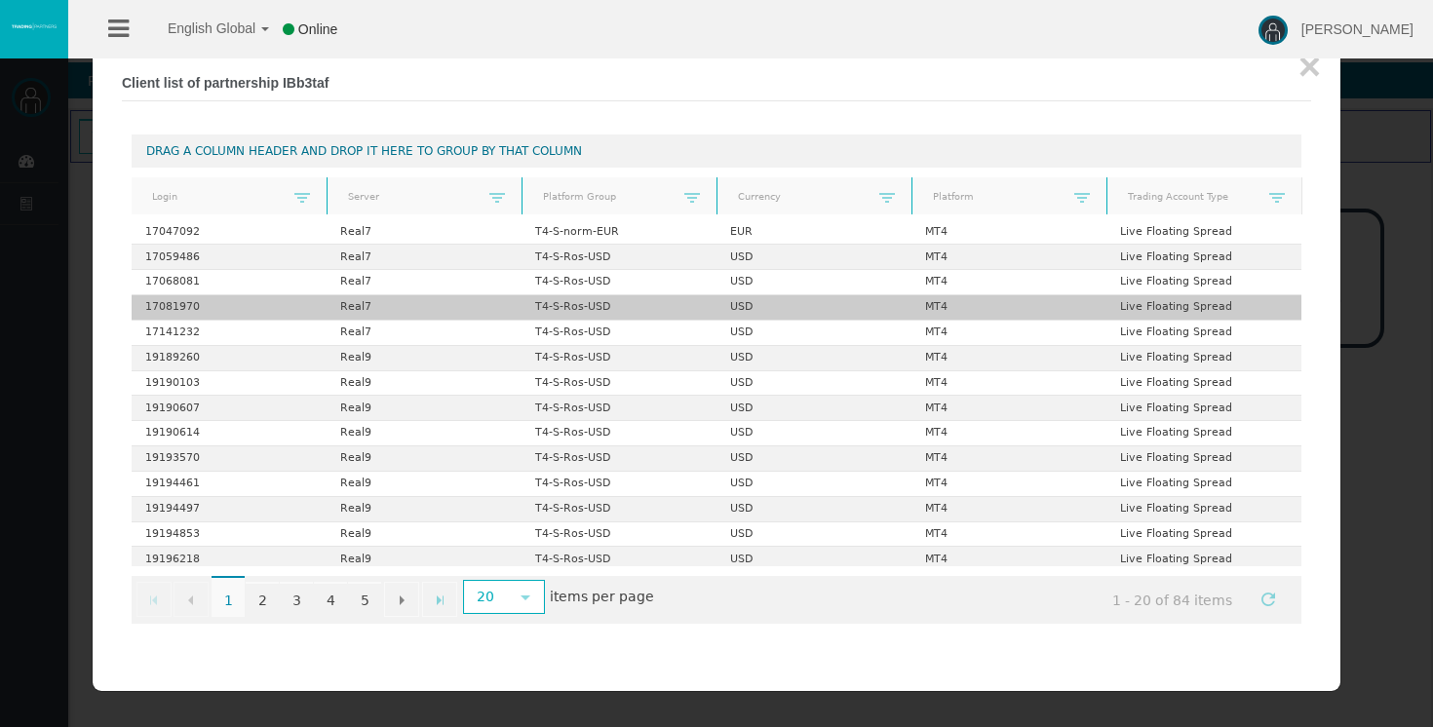
scroll to position [71, 0]
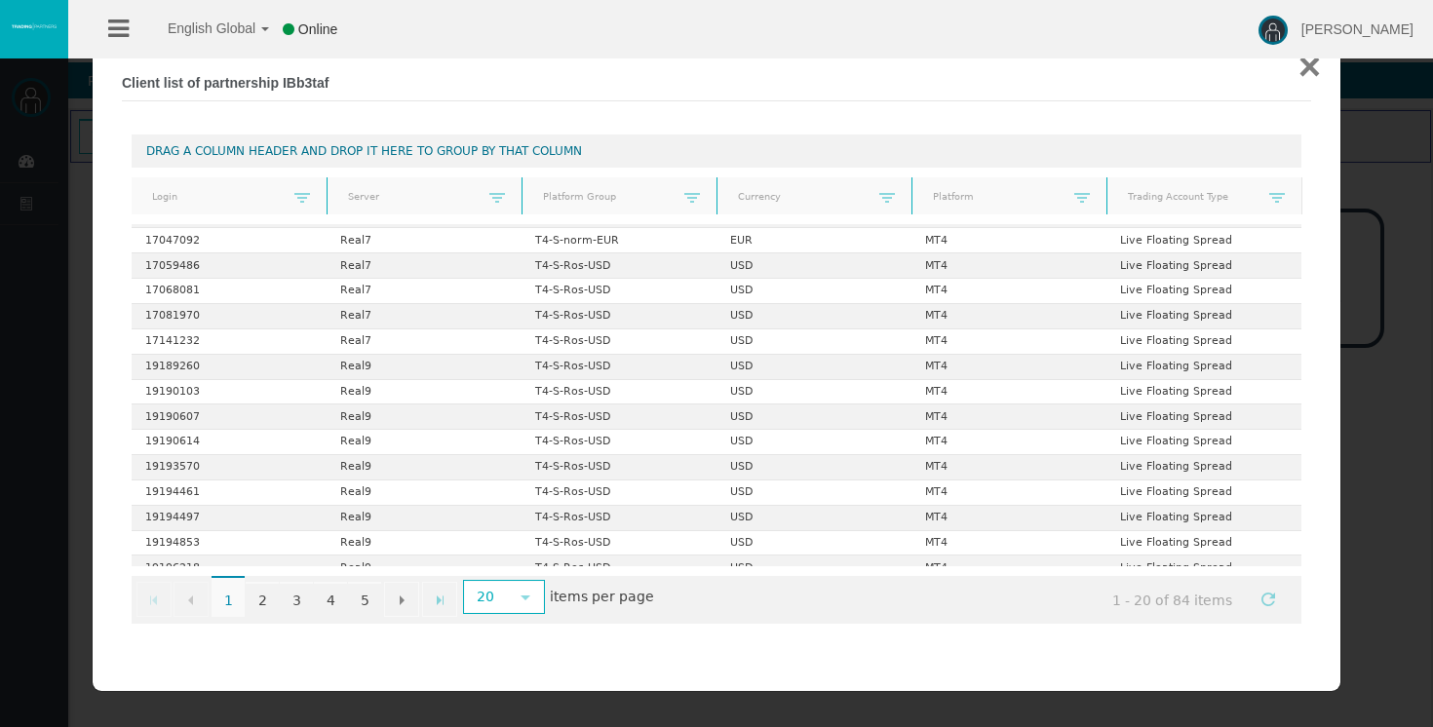
click at [1316, 70] on button "×" at bounding box center [1309, 66] width 22 height 39
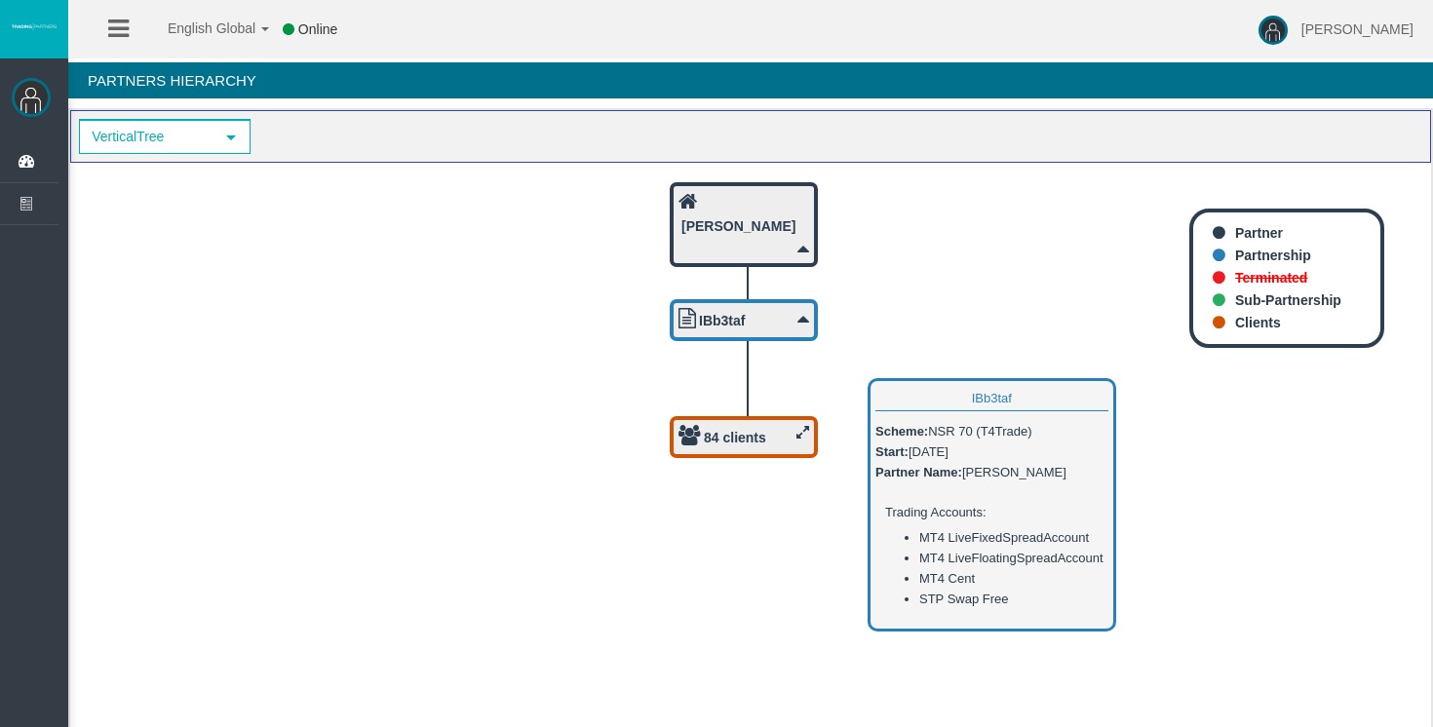
click at [790, 326] on div "IBb3taf" at bounding box center [743, 320] width 131 height 24
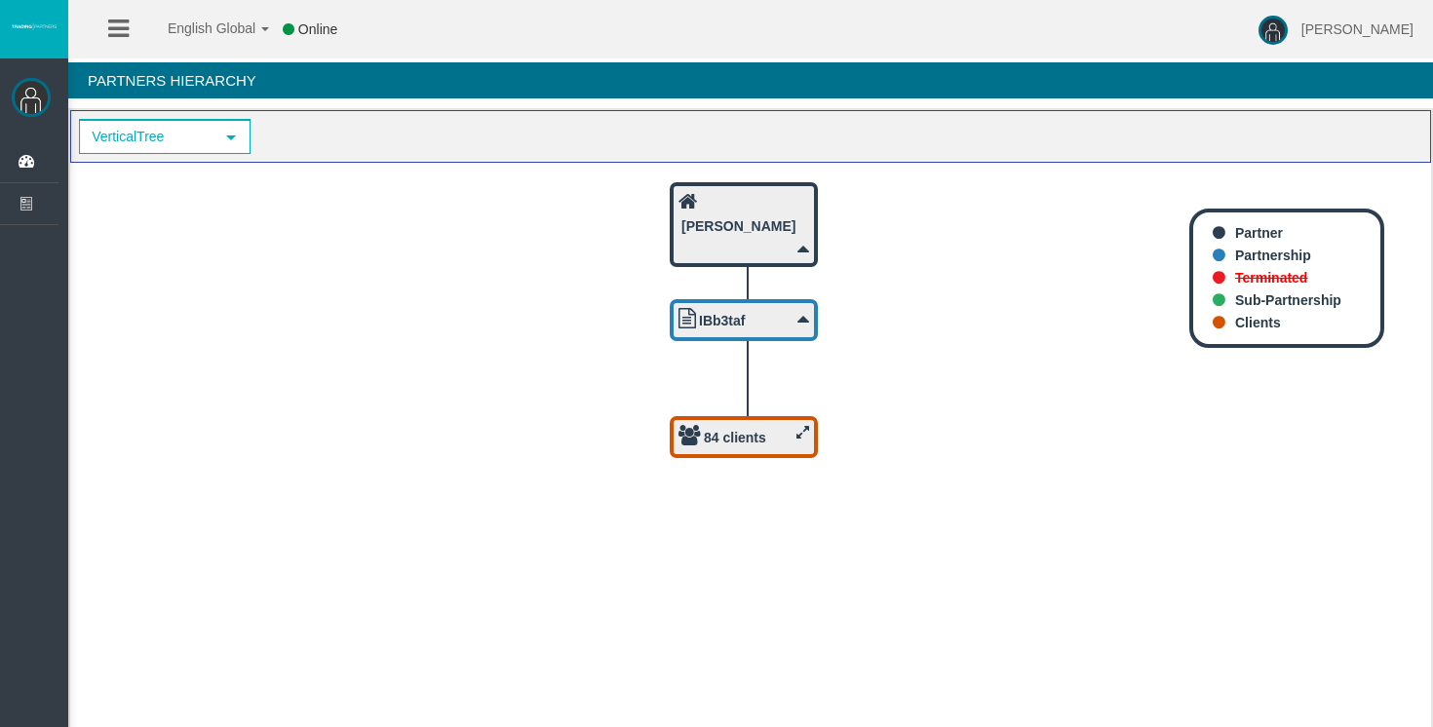
click at [1274, 278] on b "Terminated" at bounding box center [1271, 278] width 72 height 16
click at [782, 440] on div "84 clients" at bounding box center [743, 437] width 131 height 24
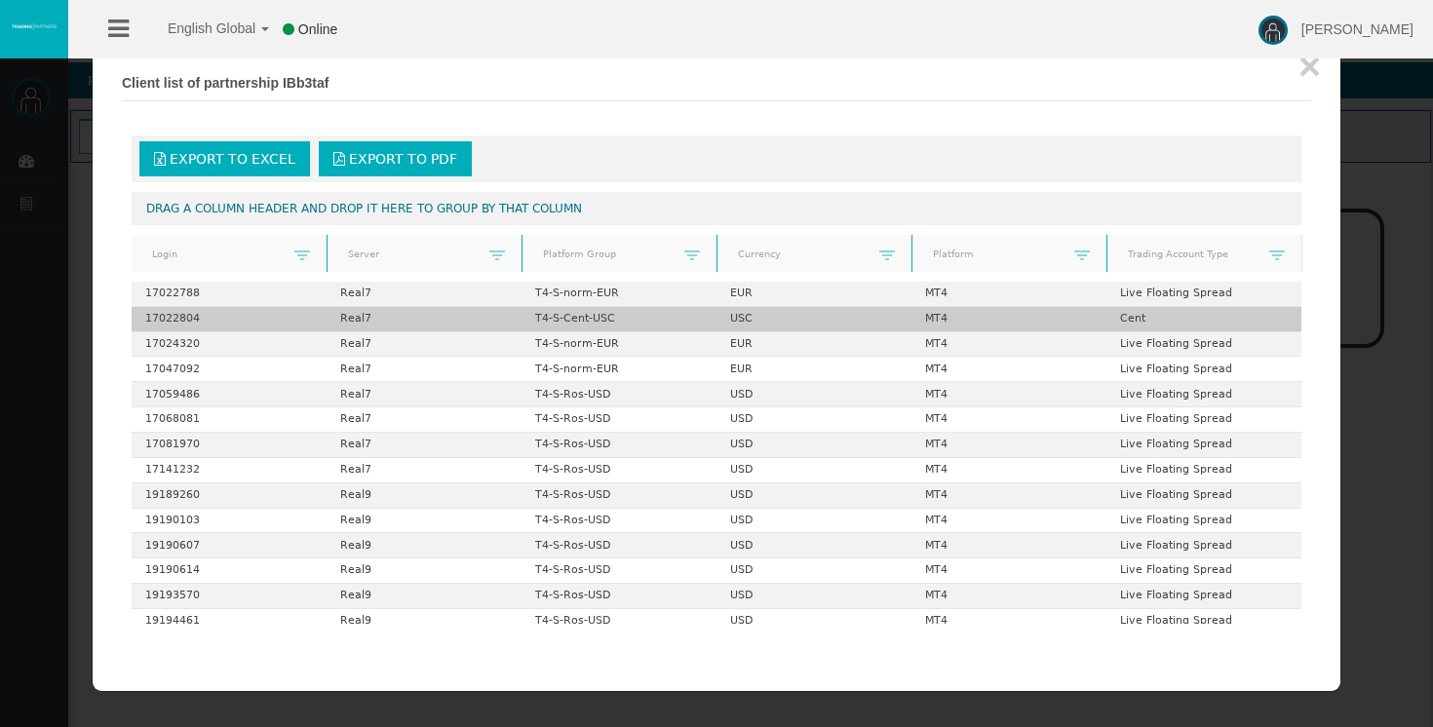
click at [185, 323] on td "17022804" at bounding box center [229, 319] width 195 height 25
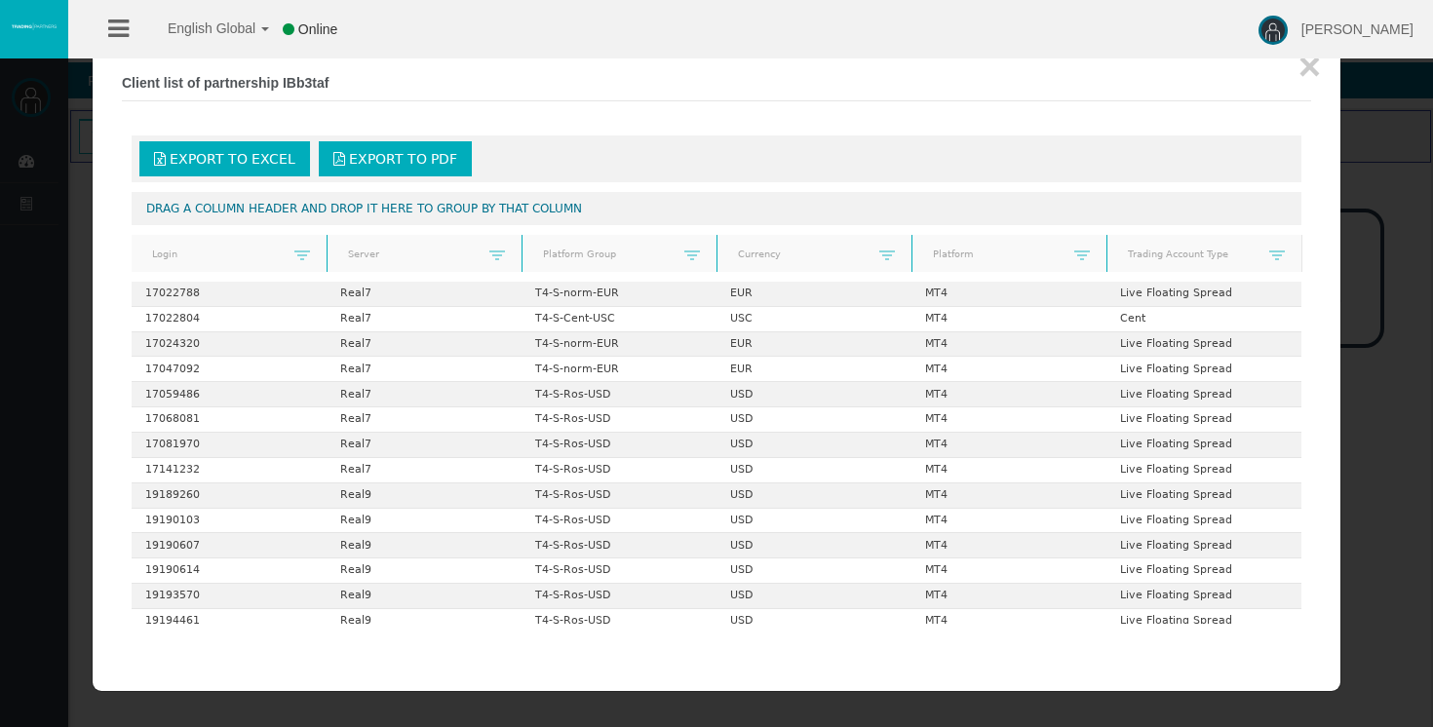
click at [117, 24] on icon at bounding box center [118, 29] width 20 height 24
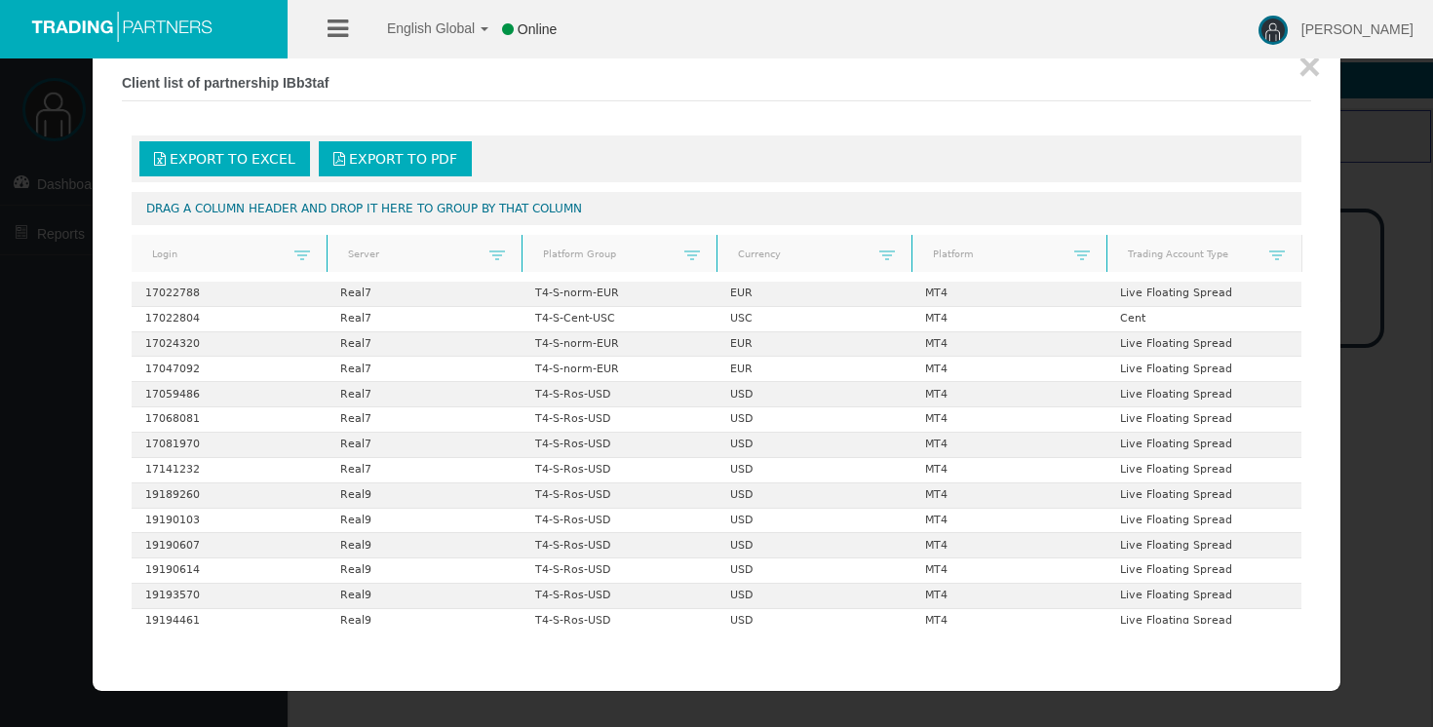
click at [42, 296] on div at bounding box center [716, 363] width 1433 height 727
click at [1308, 70] on button "×" at bounding box center [1309, 66] width 22 height 39
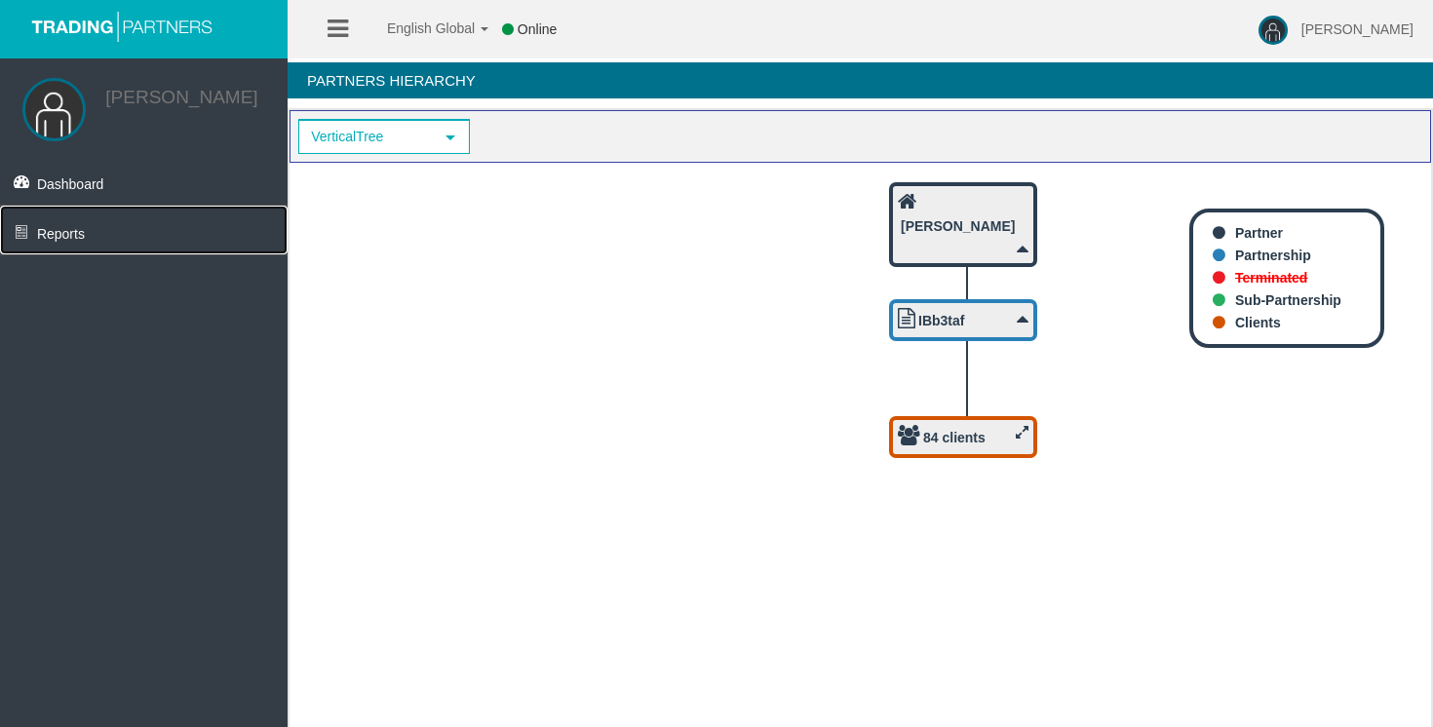
click at [115, 231] on link "Reports" at bounding box center [144, 230] width 288 height 49
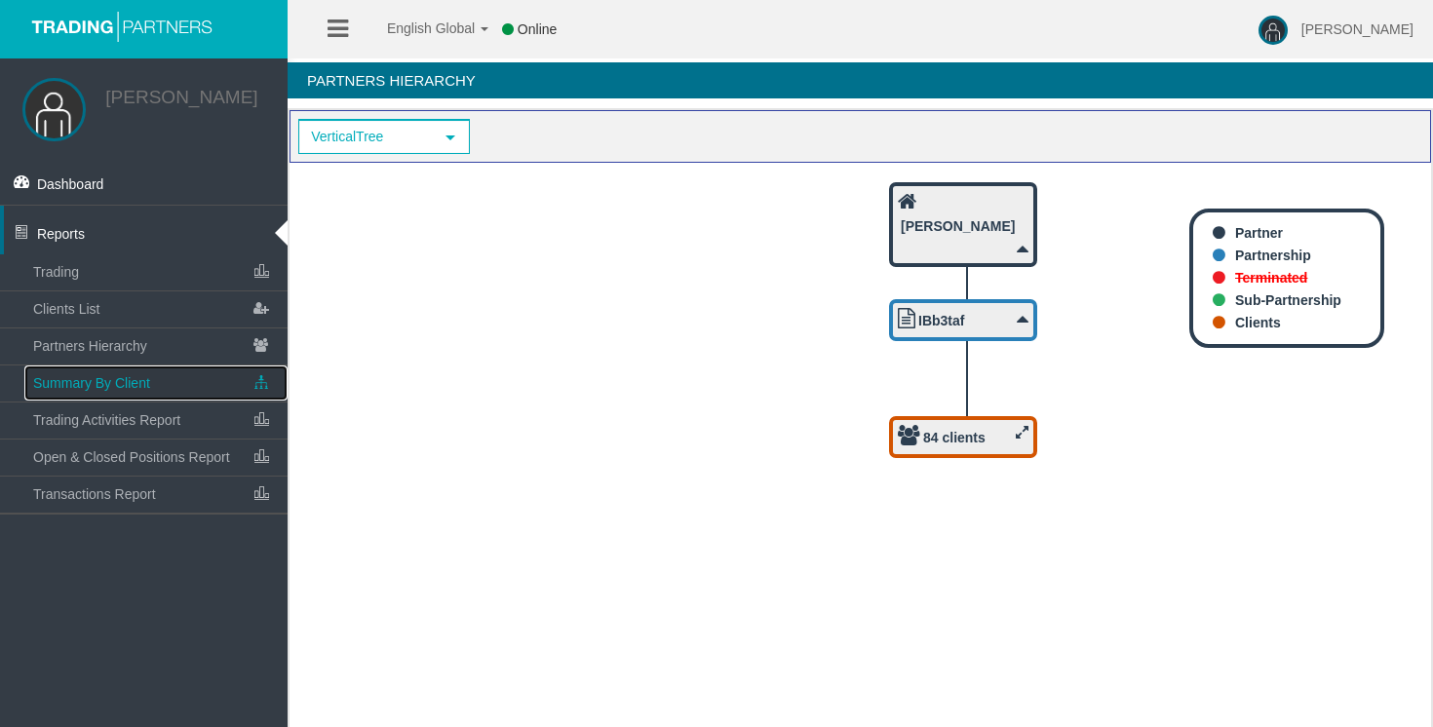
click at [239, 378] on link "Summary By Client" at bounding box center [155, 383] width 263 height 35
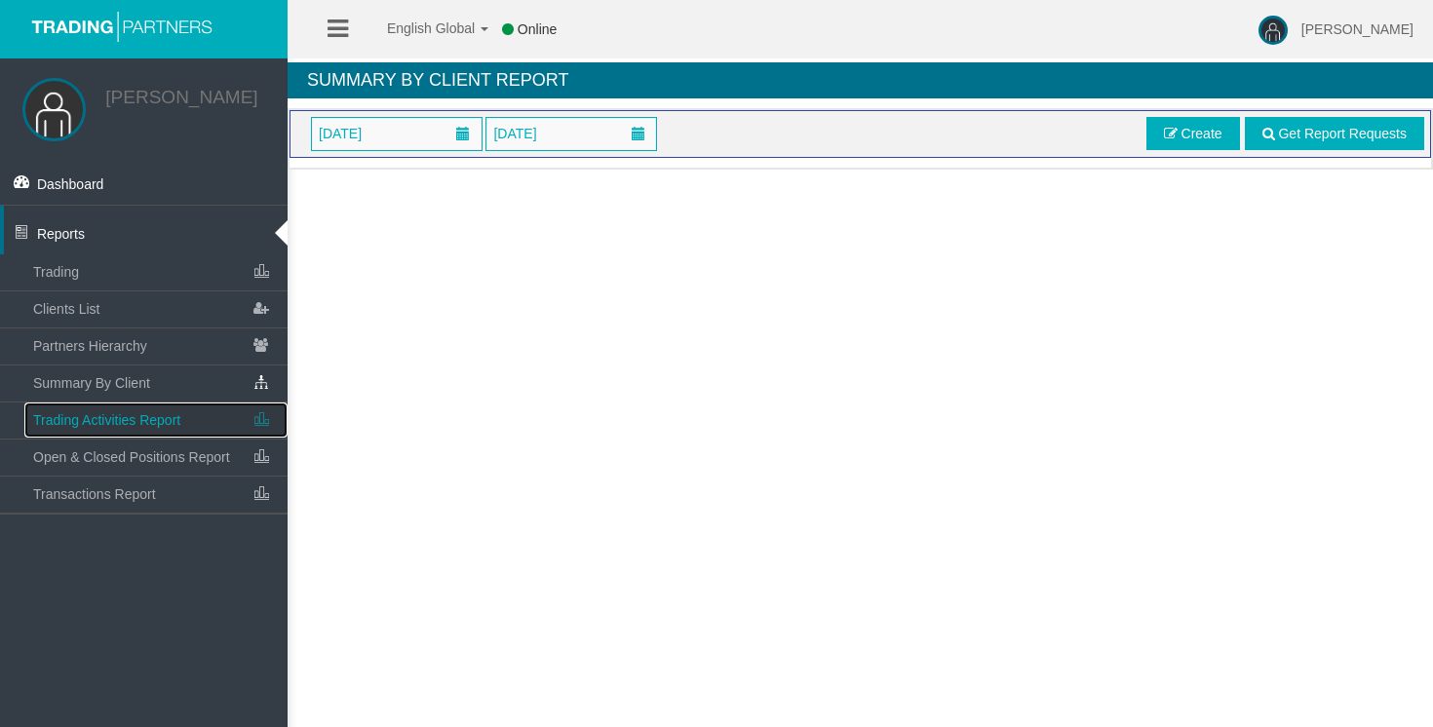
click at [236, 428] on link "Trading Activities Report" at bounding box center [155, 420] width 263 height 35
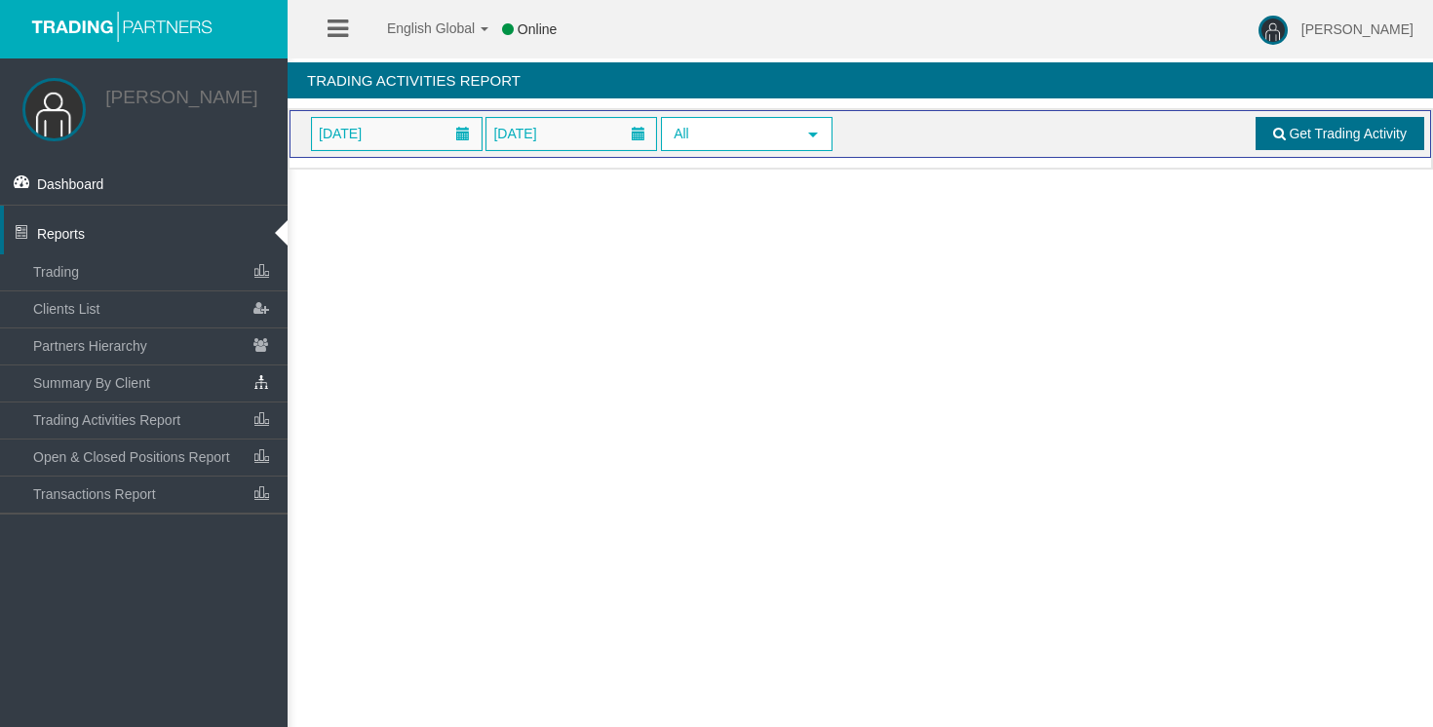
click at [1326, 135] on span "Get Trading Activity" at bounding box center [1348, 134] width 118 height 16
